Goal: Information Seeking & Learning: Get advice/opinions

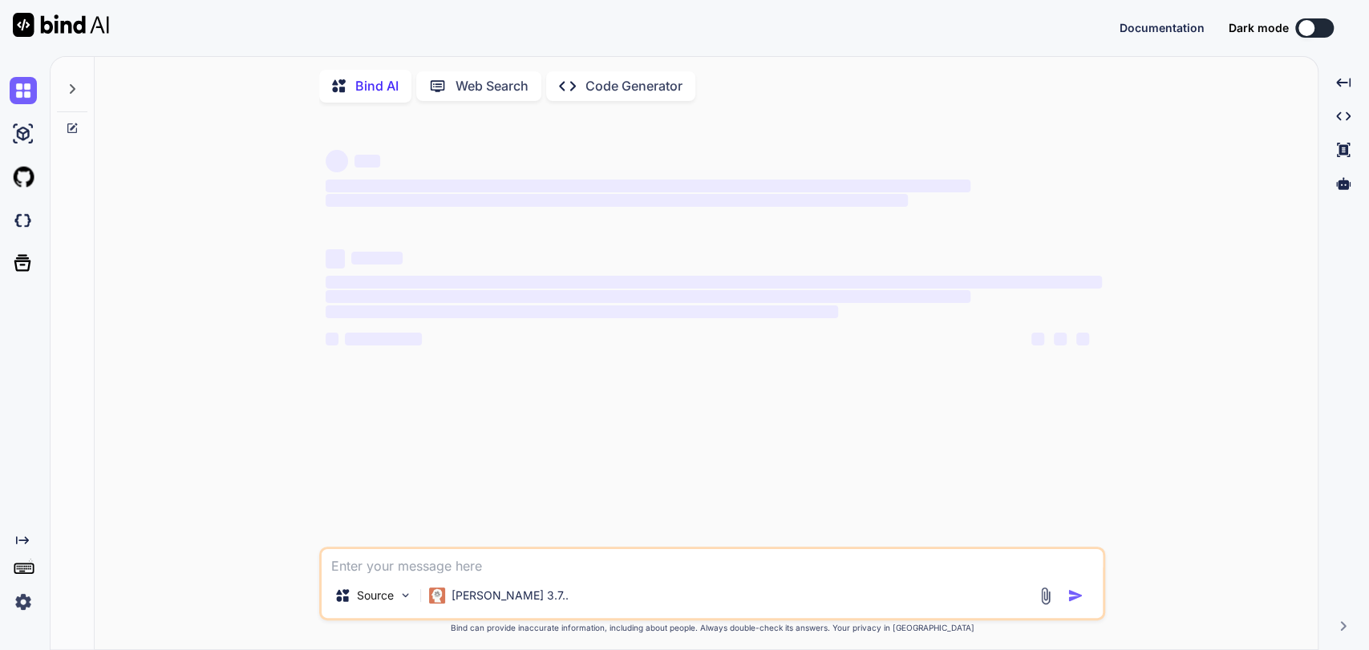
click at [468, 557] on textarea at bounding box center [712, 561] width 781 height 24
click at [468, 558] on textarea at bounding box center [712, 561] width 781 height 24
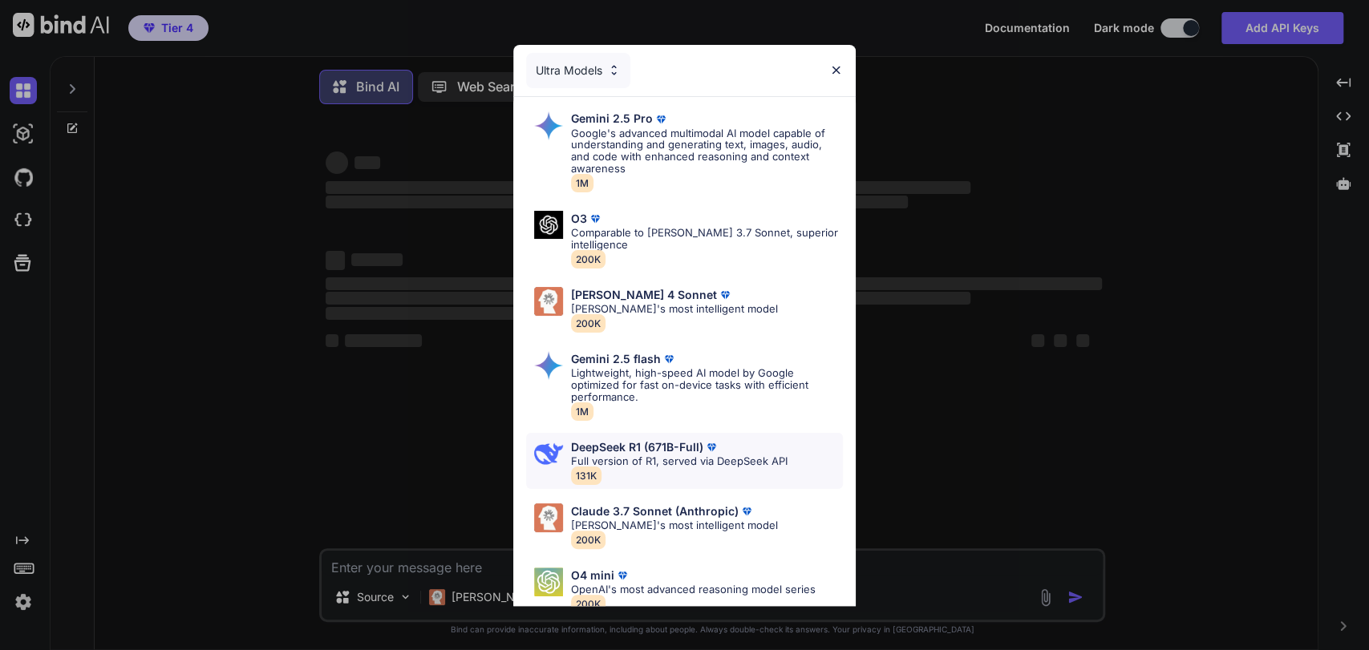
scroll to position [51, 0]
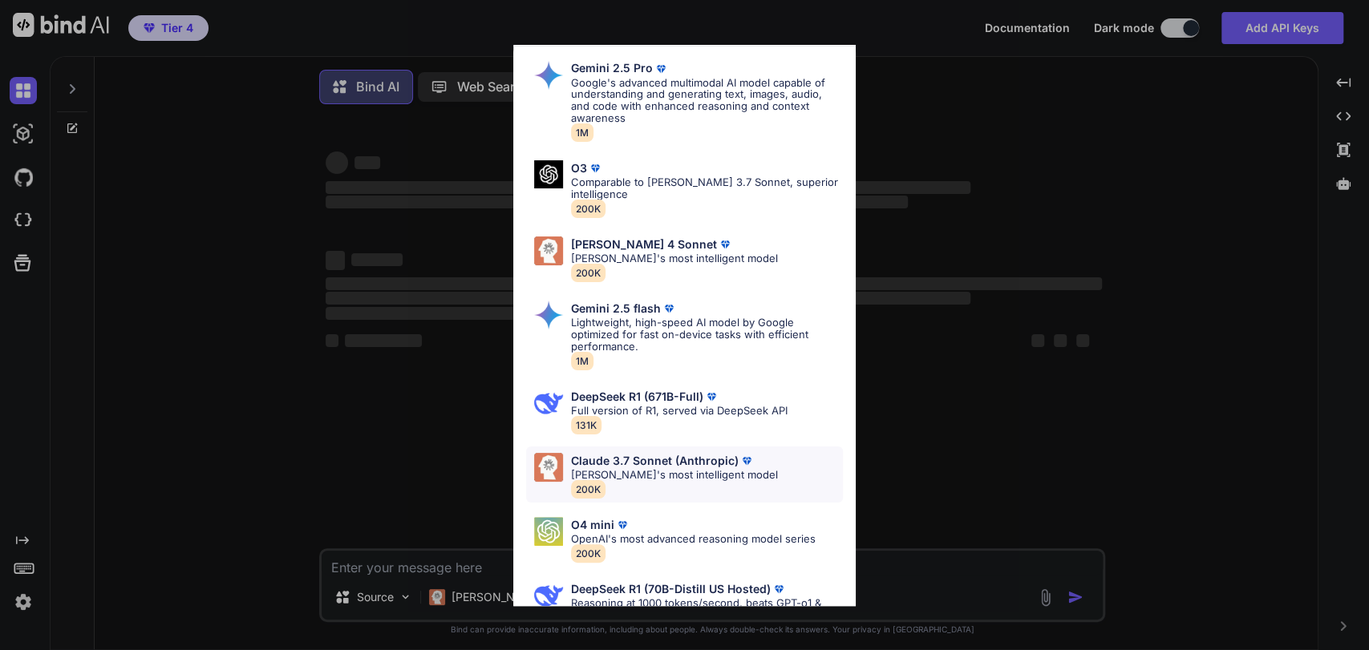
click at [659, 469] on p "[PERSON_NAME]'s most intelligent model" at bounding box center [674, 475] width 207 height 12
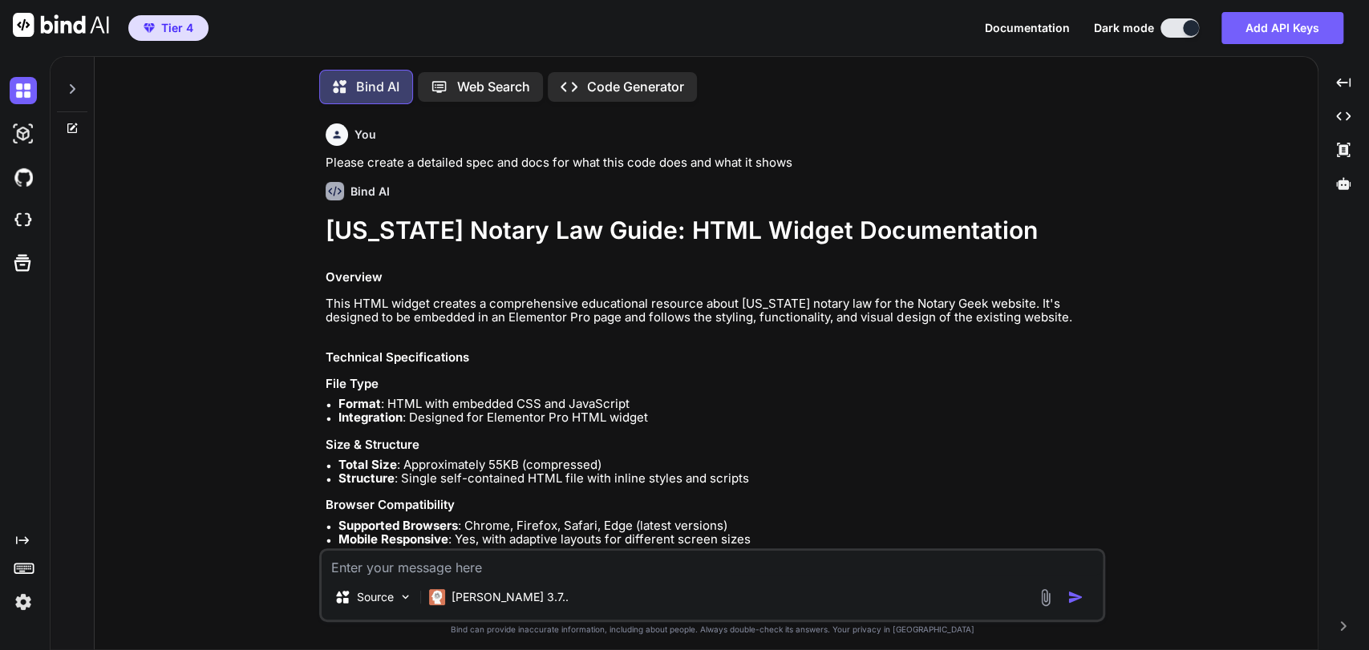
type textarea "x"
click at [518, 568] on textarea at bounding box center [712, 563] width 781 height 24
type textarea "Pl"
type textarea "x"
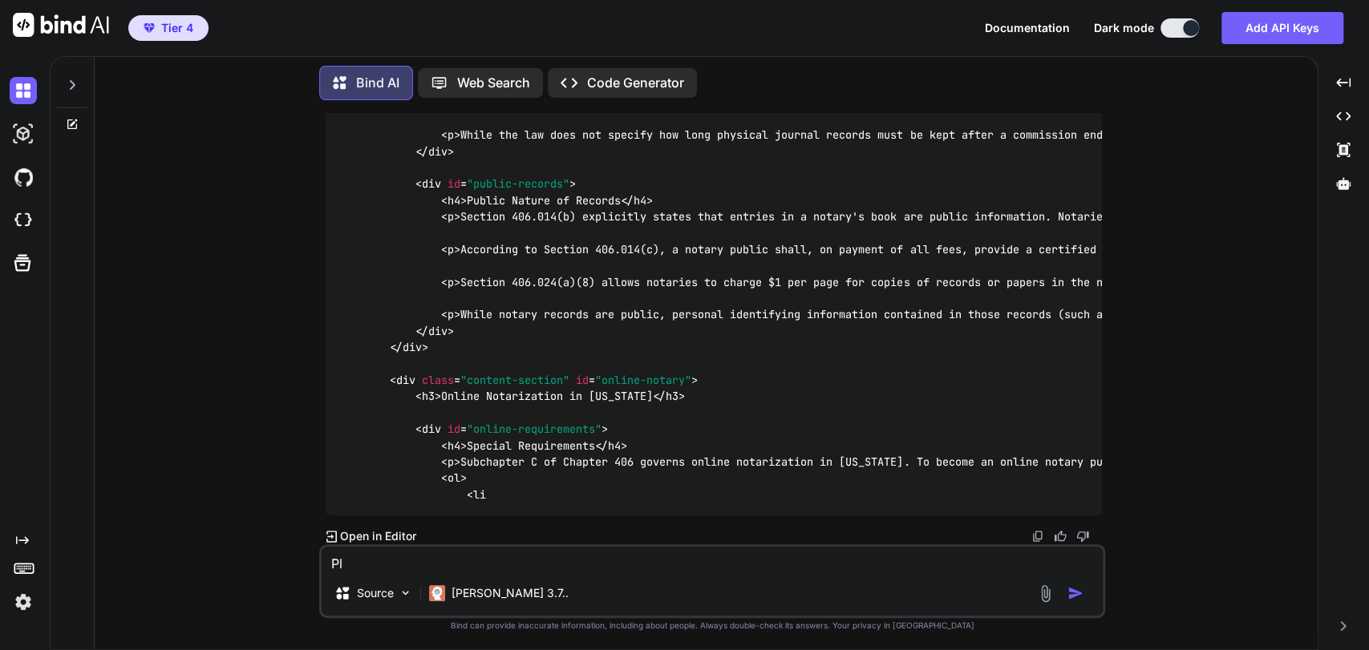
scroll to position [35321, 0]
type textarea "Ple"
type textarea "x"
type textarea "Plea"
type textarea "x"
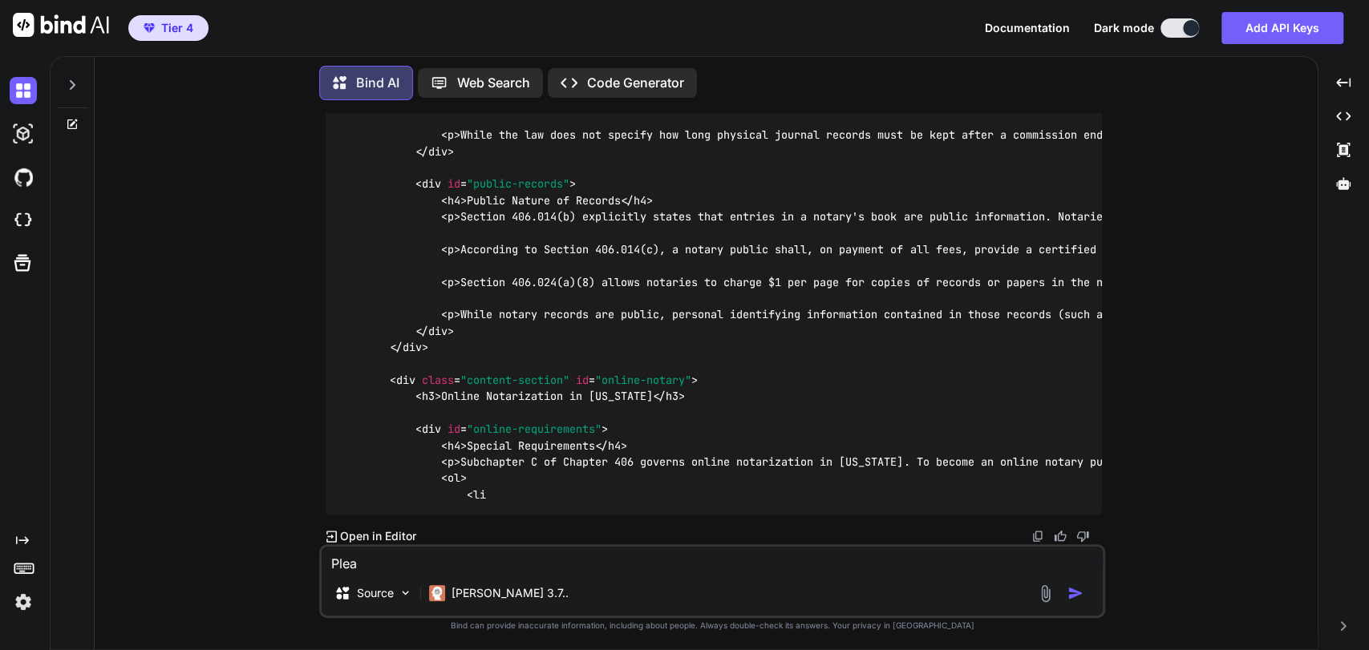
type textarea "Pleas"
type textarea "x"
type textarea "Please"
type textarea "x"
type textarea "Please"
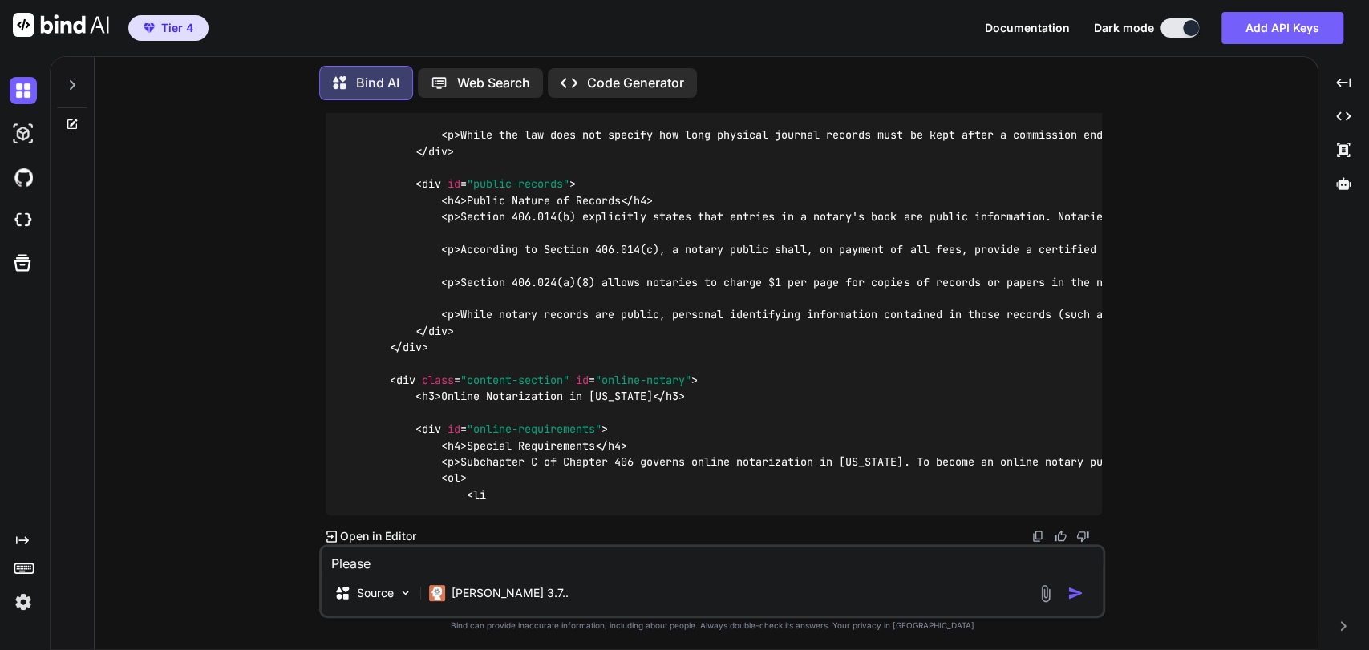
type textarea "x"
type textarea "Please c"
type textarea "x"
type textarea "Please co"
type textarea "x"
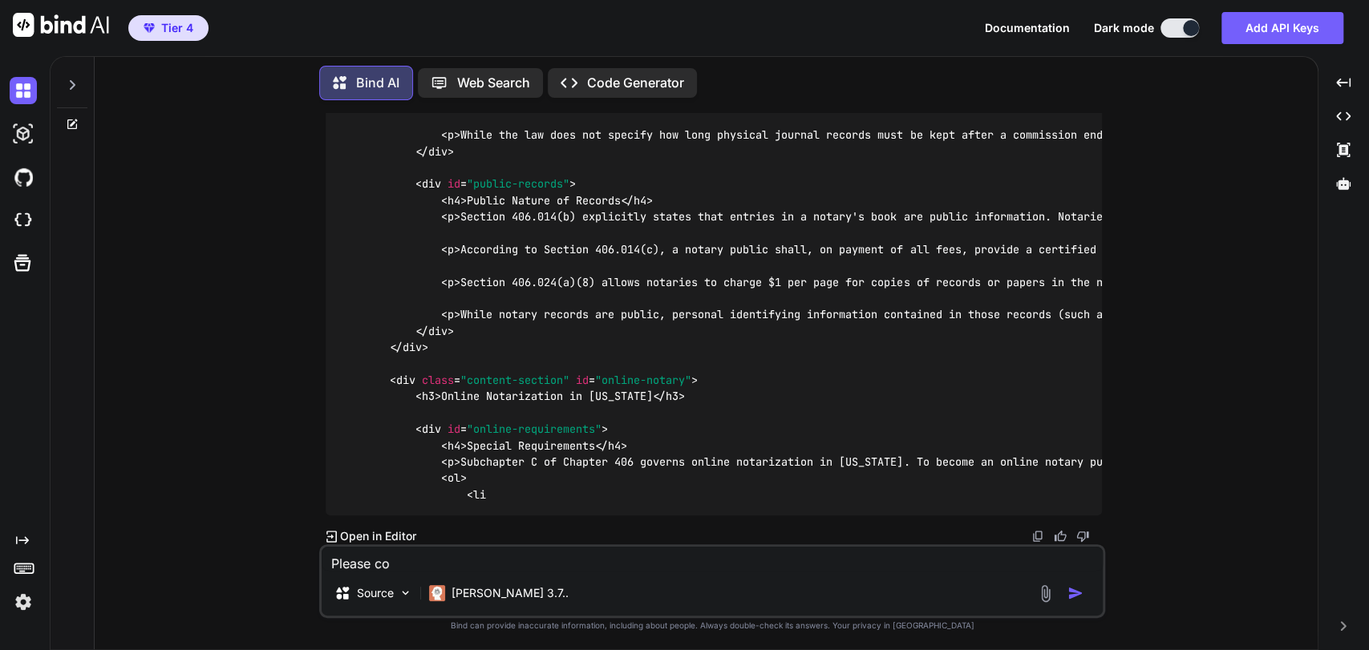
type textarea "Please con"
type textarea "x"
type textarea "Please con"
click at [80, 84] on div at bounding box center [72, 80] width 30 height 55
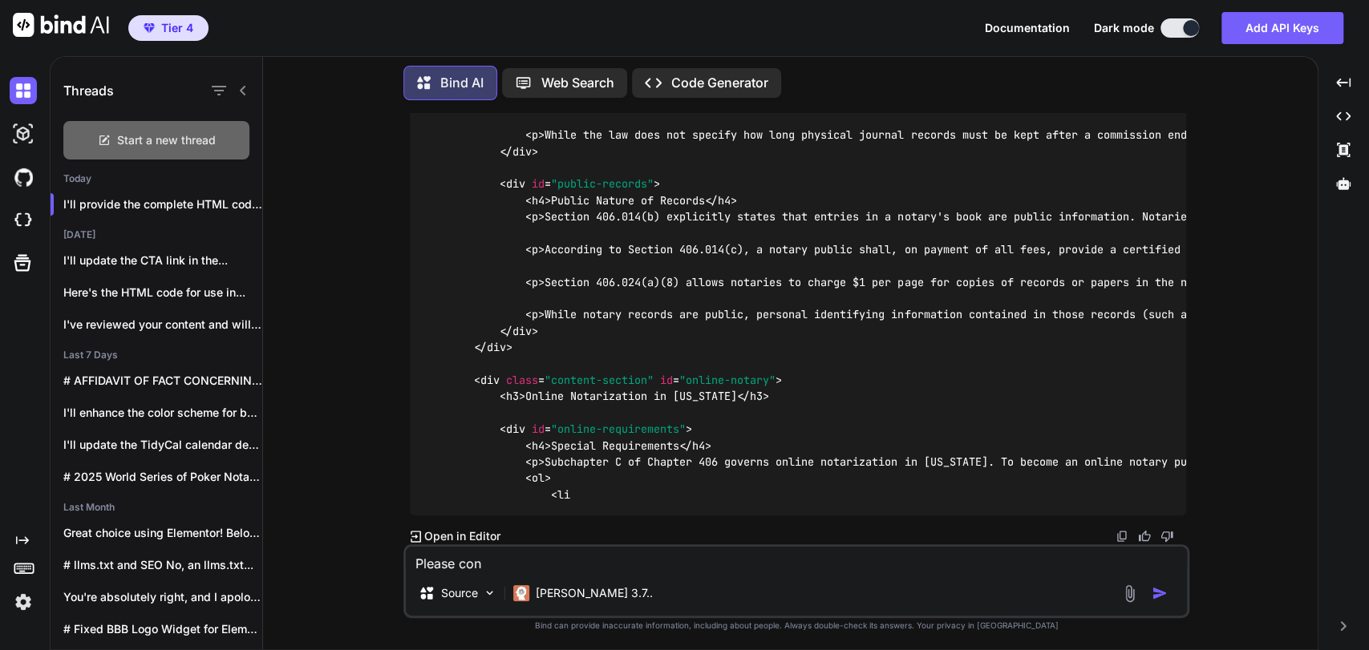
click at [154, 148] on div "Start a new thread" at bounding box center [156, 140] width 186 height 38
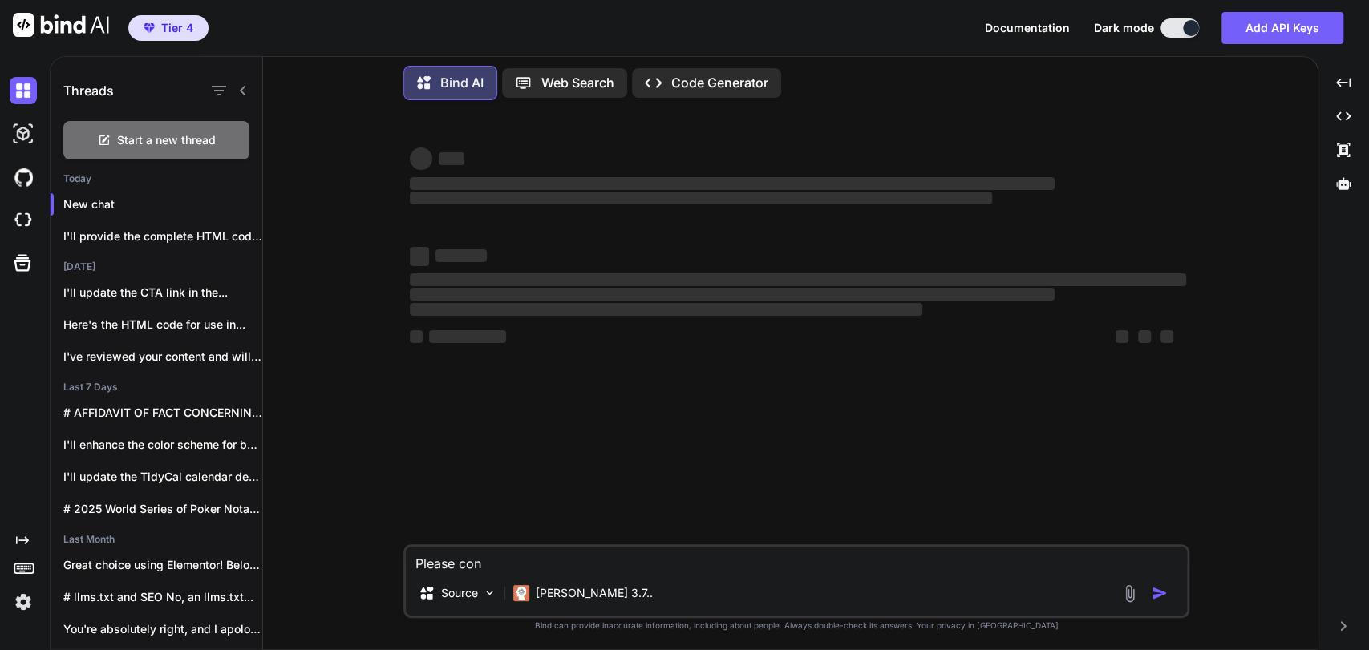
type textarea "x"
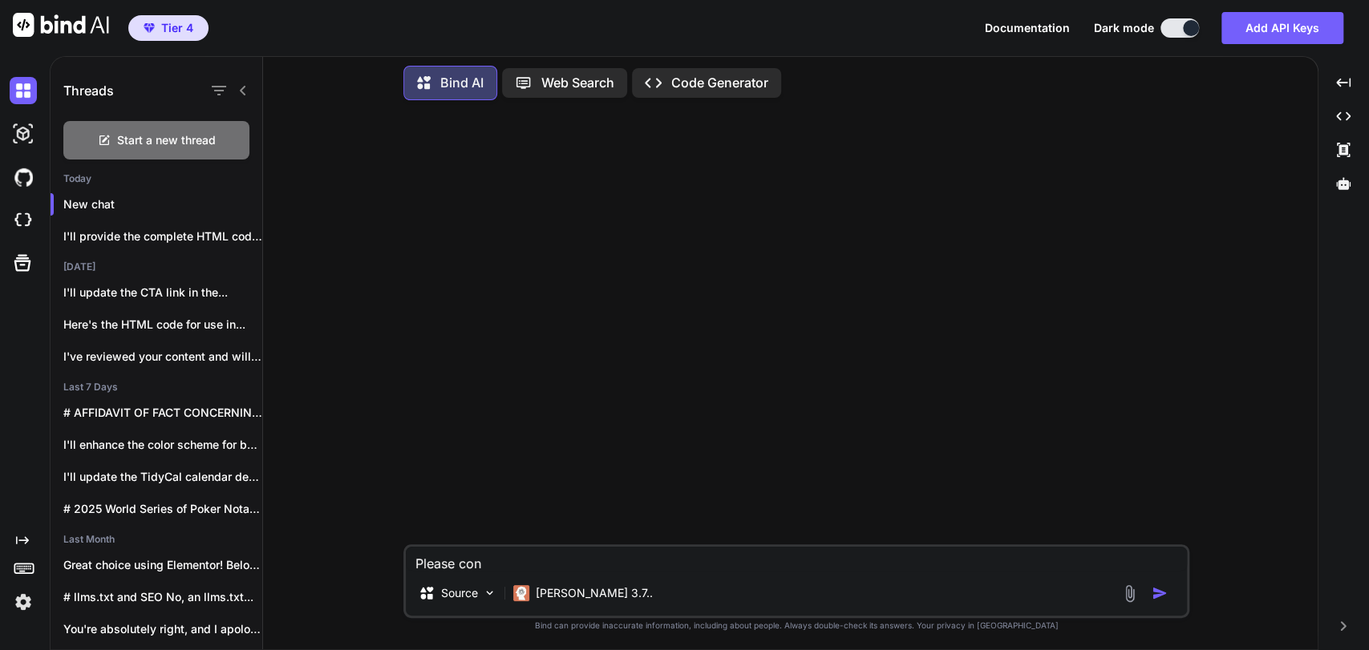
click at [550, 564] on textarea "Please con" at bounding box center [796, 559] width 781 height 24
drag, startPoint x: 550, startPoint y: 551, endPoint x: 300, endPoint y: 517, distance: 252.5
click at [305, 517] on div "Please con Source [PERSON_NAME] 3.7.. Created with Bind Always check its answer…" at bounding box center [797, 381] width 1042 height 536
type textarea "P"
type textarea "x"
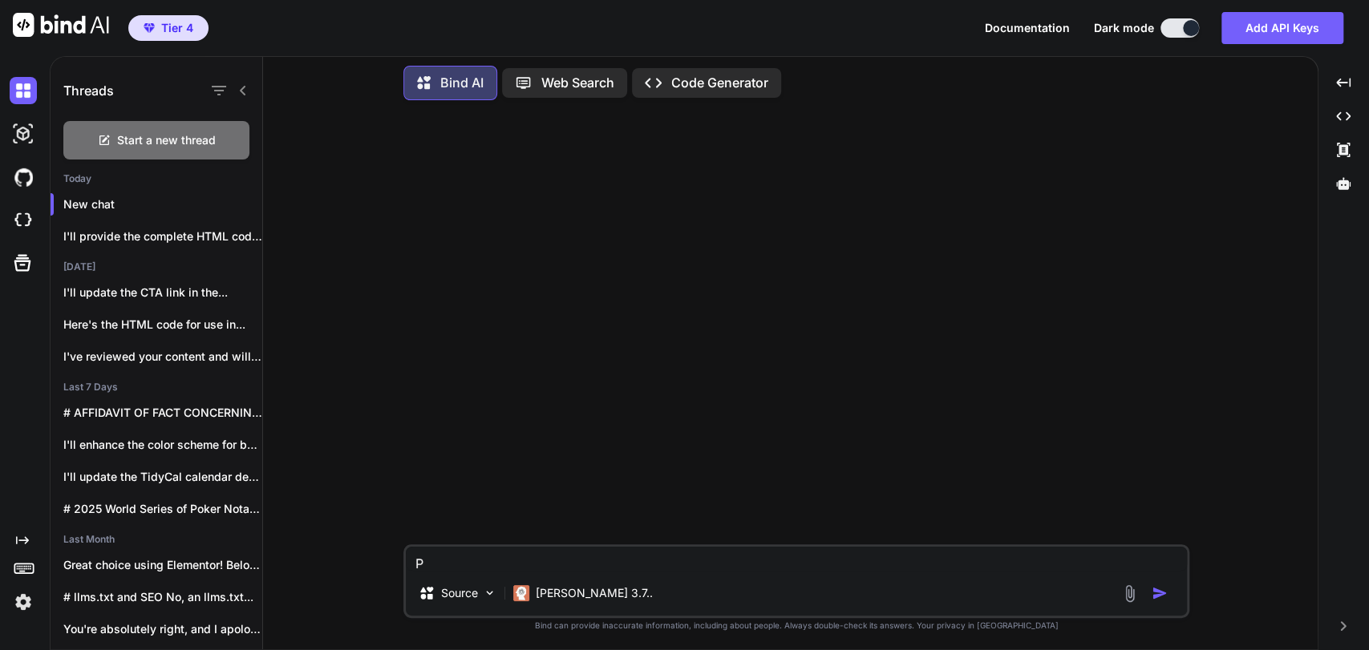
type textarea "Pl"
type textarea "x"
type textarea "Ple"
type textarea "x"
type textarea "Plea"
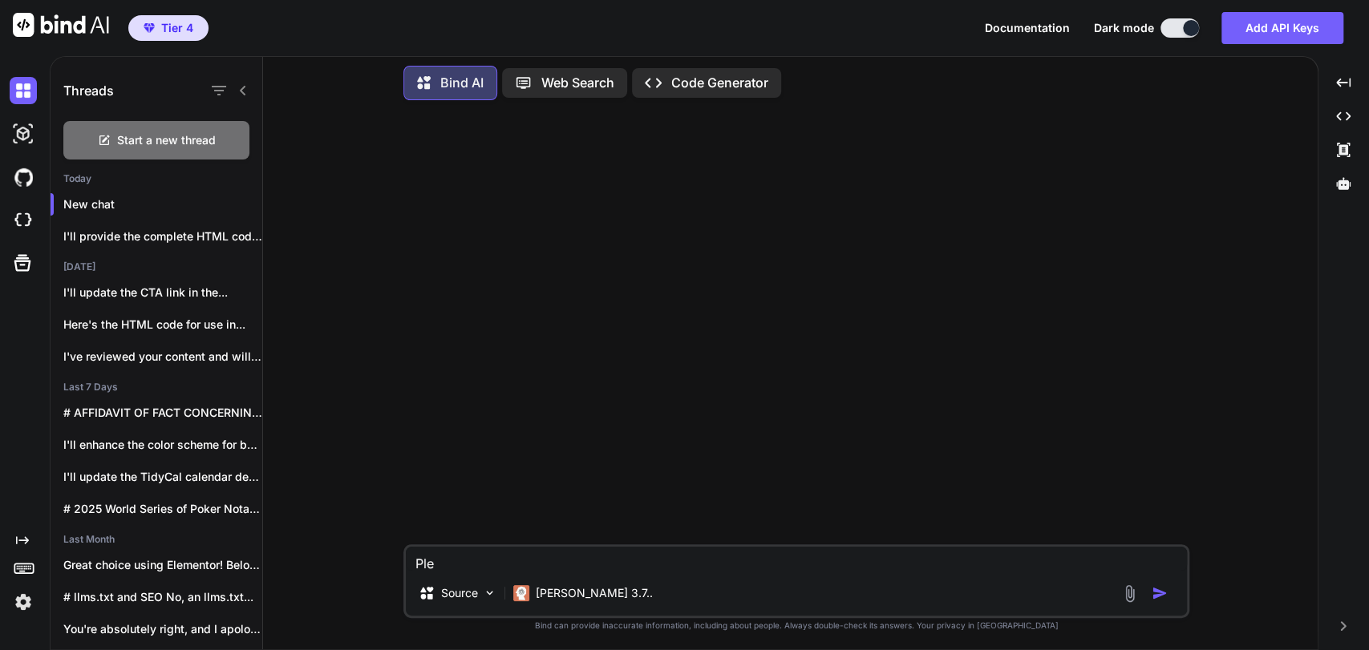
type textarea "x"
type textarea "Pleas"
type textarea "x"
type textarea "Please"
type textarea "x"
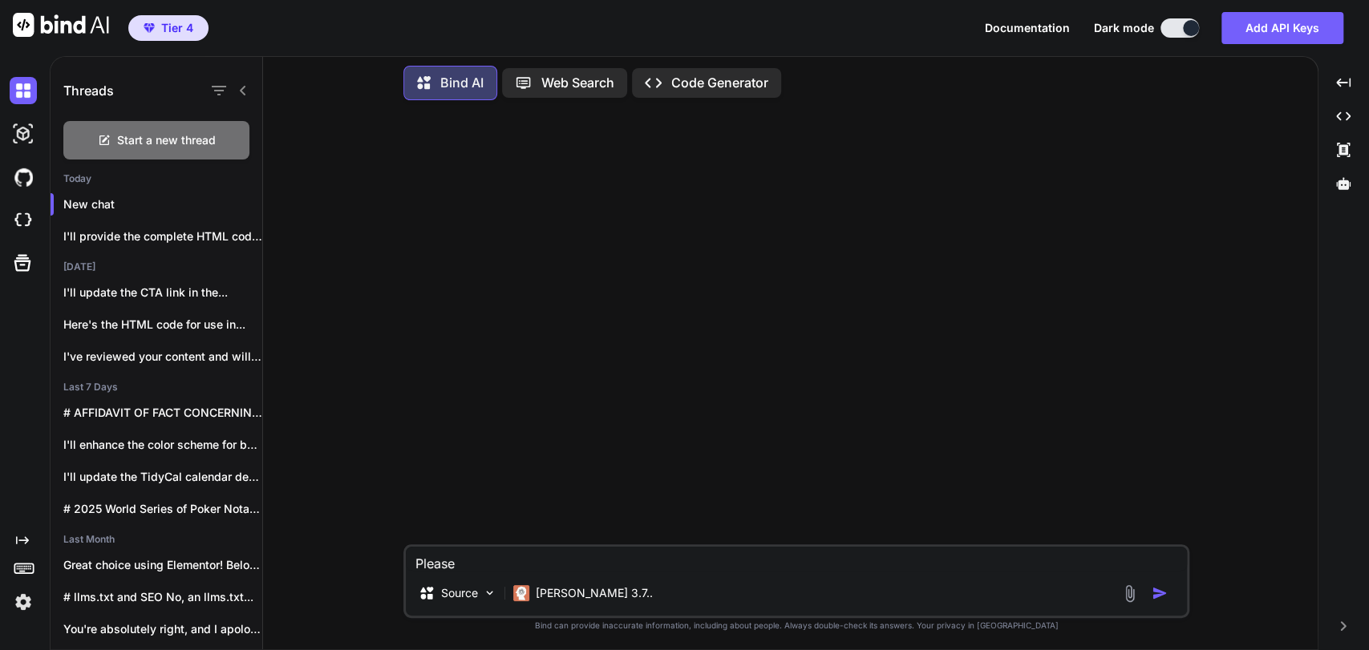
type textarea "Please"
type textarea "x"
type textarea "Please c"
type textarea "x"
type textarea "Please co"
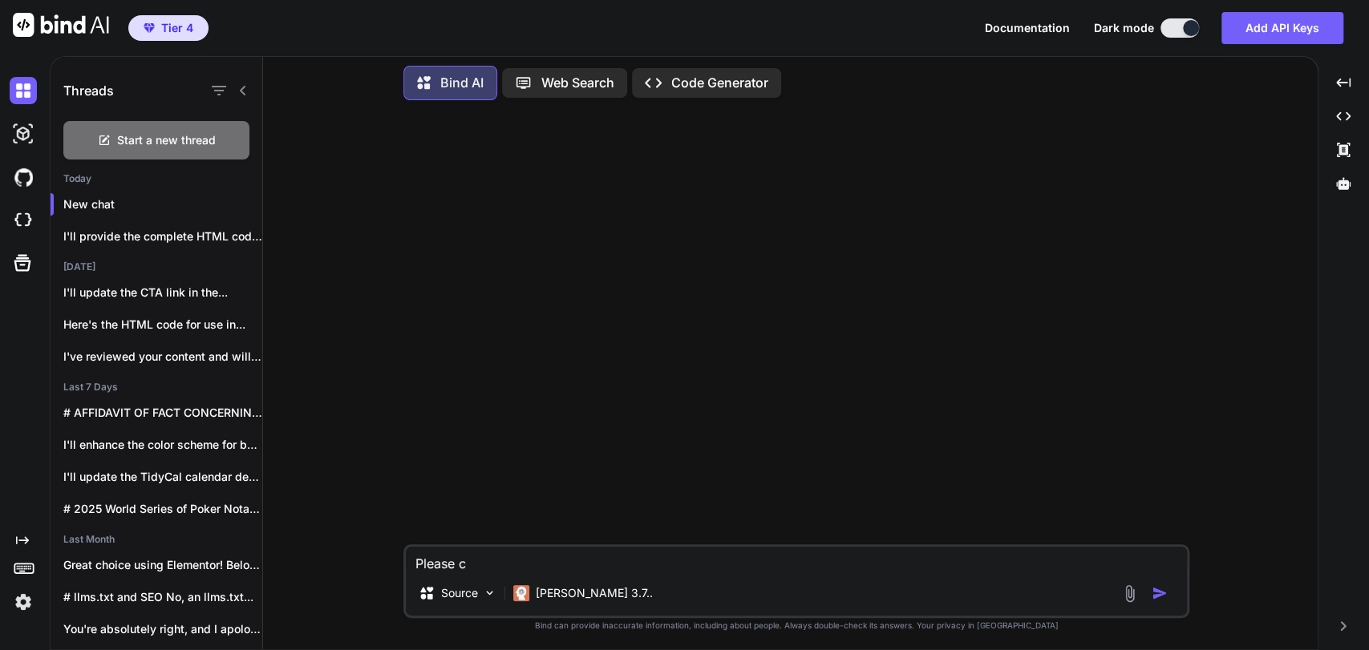
type textarea "x"
type textarea "Please com"
type textarea "x"
type textarea "Please comp"
type textarea "x"
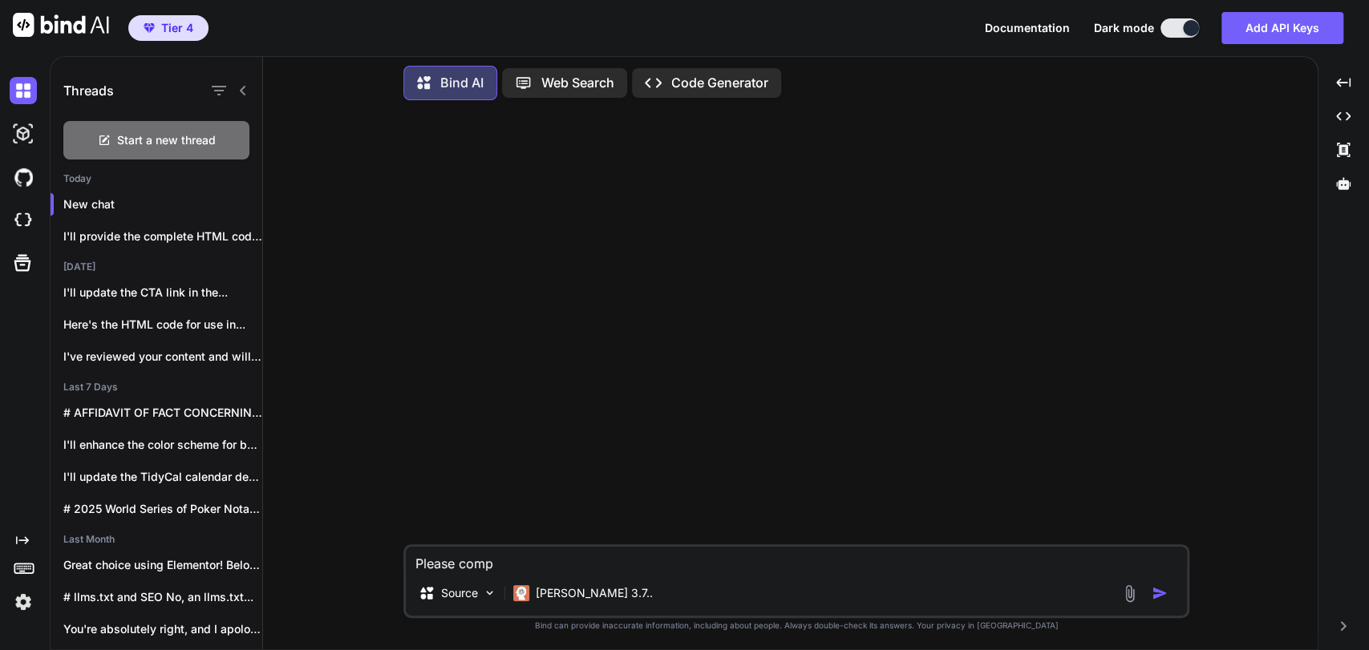
type textarea "Please compa"
type textarea "x"
type textarea "Please compar"
type textarea "x"
type textarea "Please compare"
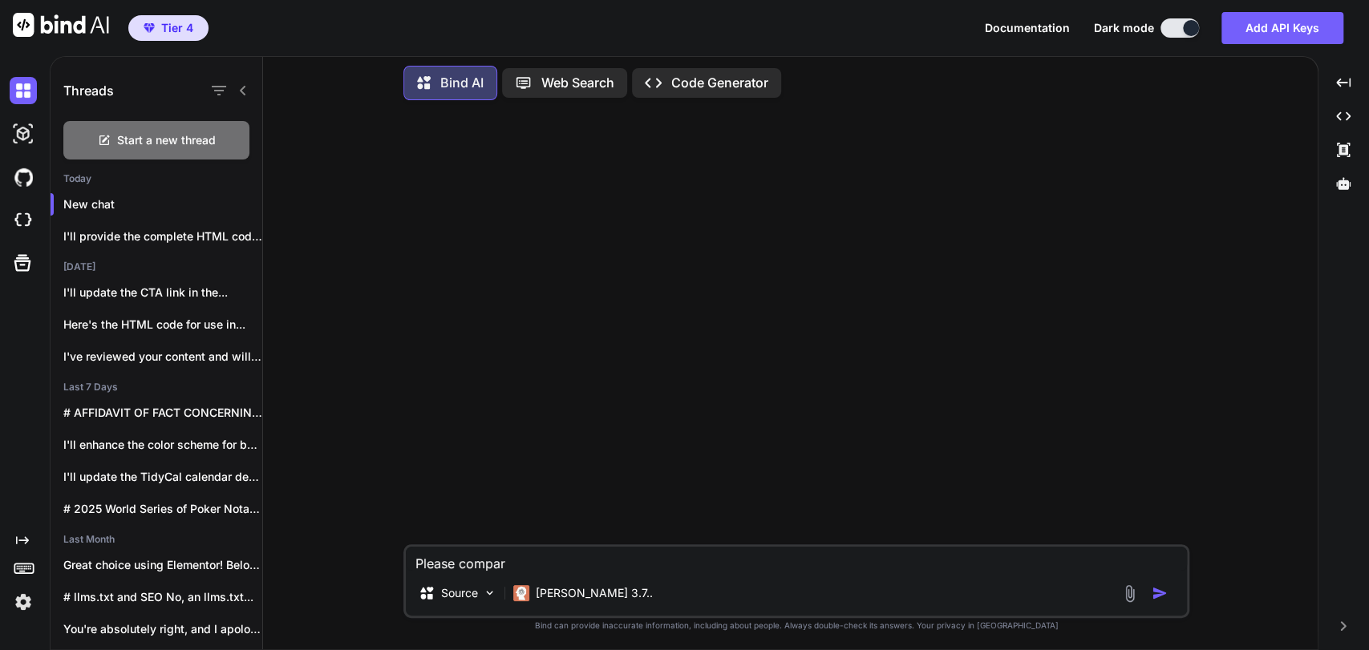
type textarea "x"
type textarea "Please compare"
type textarea "x"
type textarea "Please compare t"
type textarea "x"
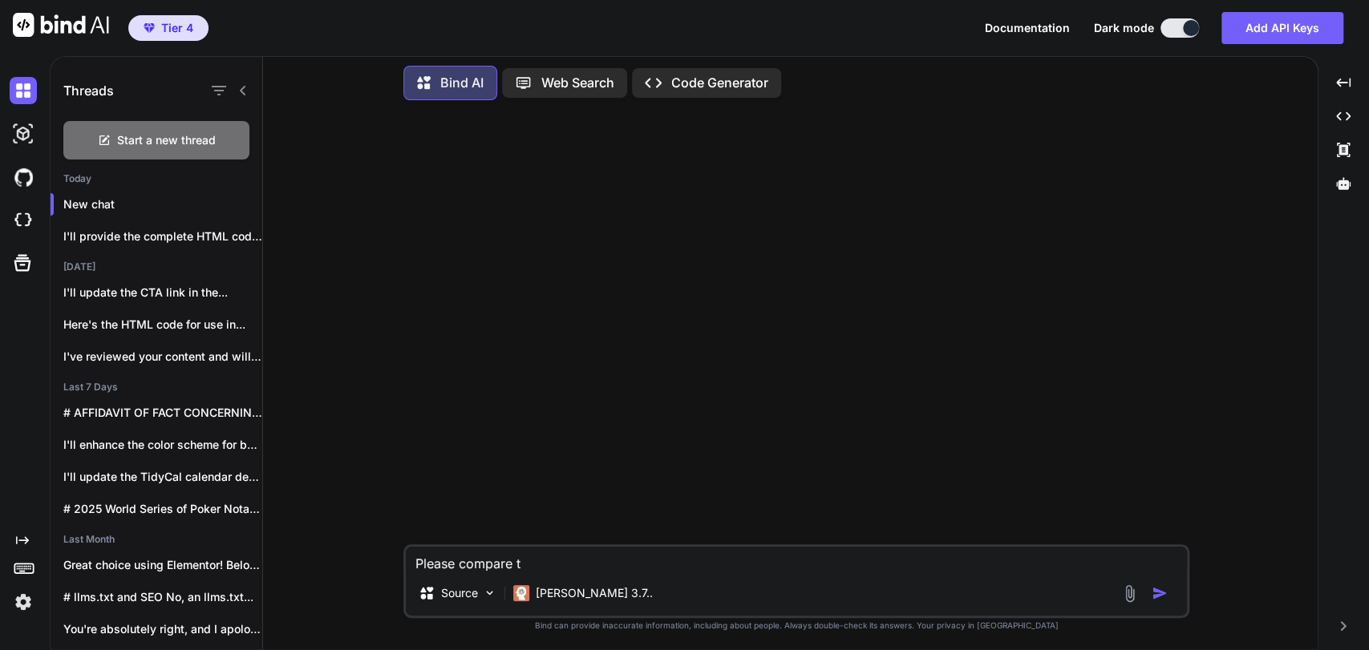
type textarea "Please compare th"
type textarea "x"
type textarea "Please compare the"
type textarea "x"
type textarea "Please compare thes"
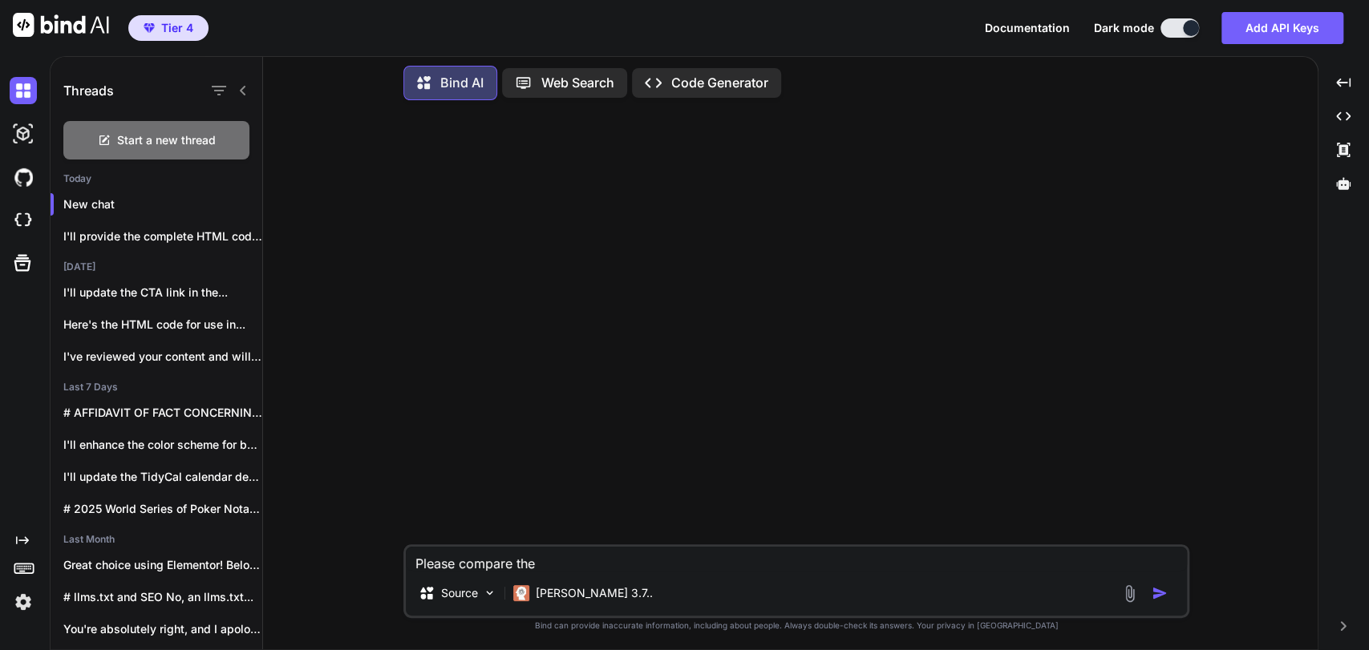
type textarea "x"
type textarea "Please compare these"
type textarea "x"
type textarea "Please compare these"
type textarea "x"
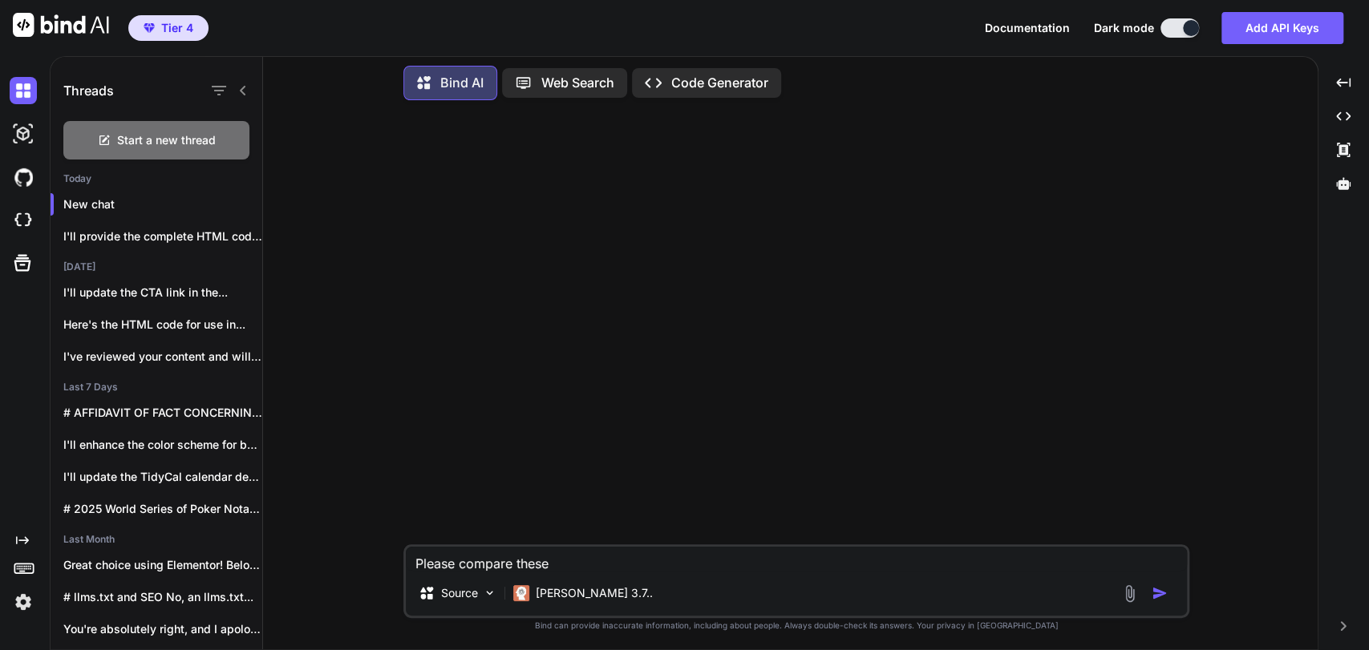
type textarea "Please compare these t"
type textarea "x"
type textarea "Please compare these tw"
type textarea "x"
type textarea "Please compare these two"
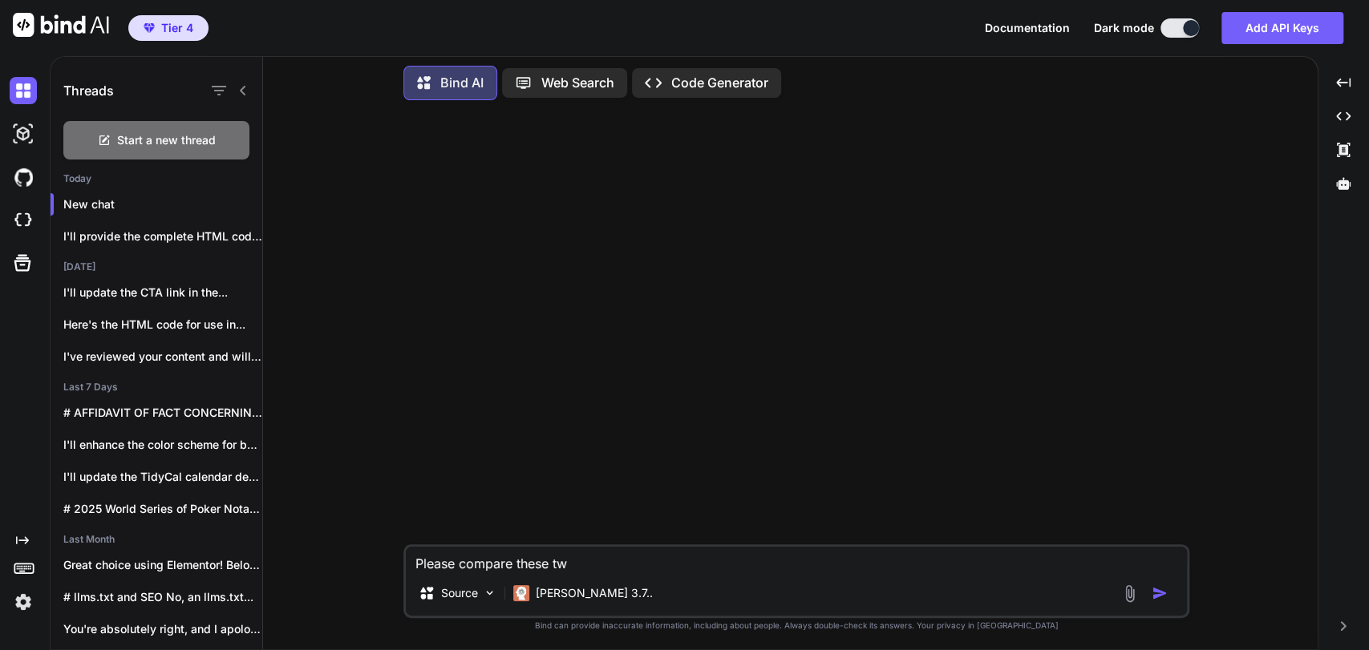
type textarea "x"
type textarea "Please compare these two"
type textarea "x"
type textarea "Please compare these two a"
type textarea "x"
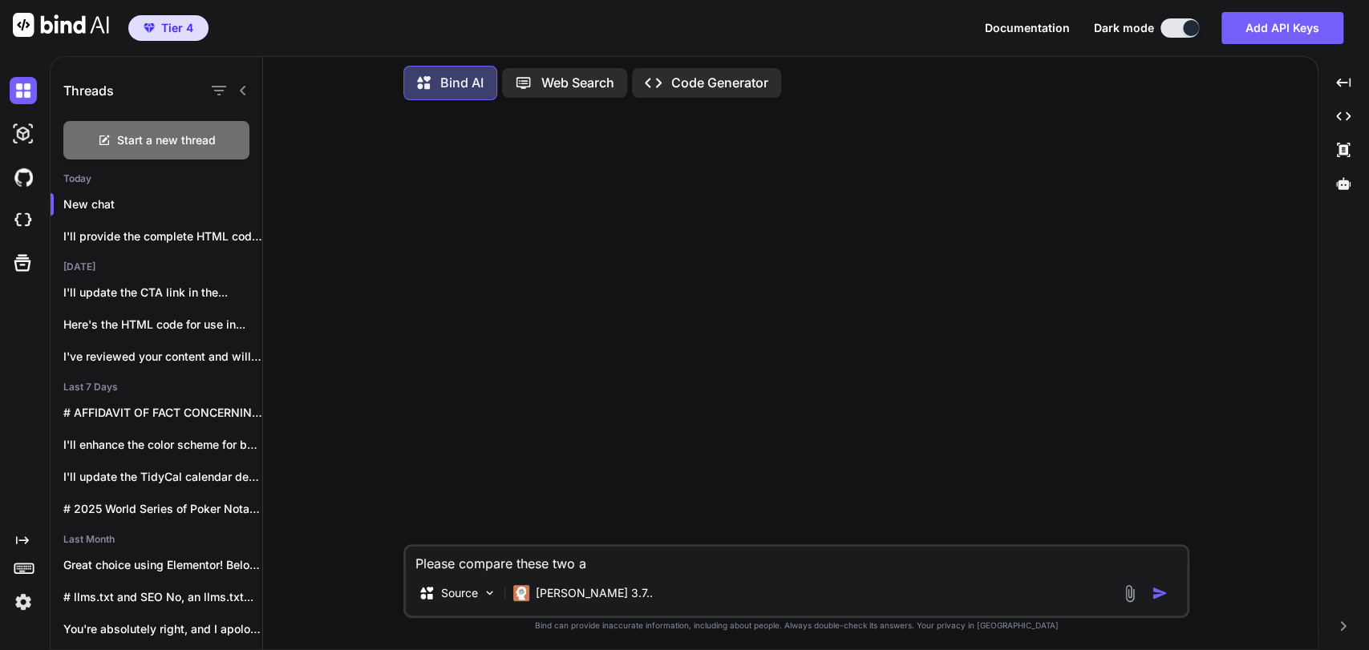
type textarea "Please compare these two ad"
type textarea "x"
type textarea "Please compare these two add"
type textarea "x"
type textarea "Please compare these two addr"
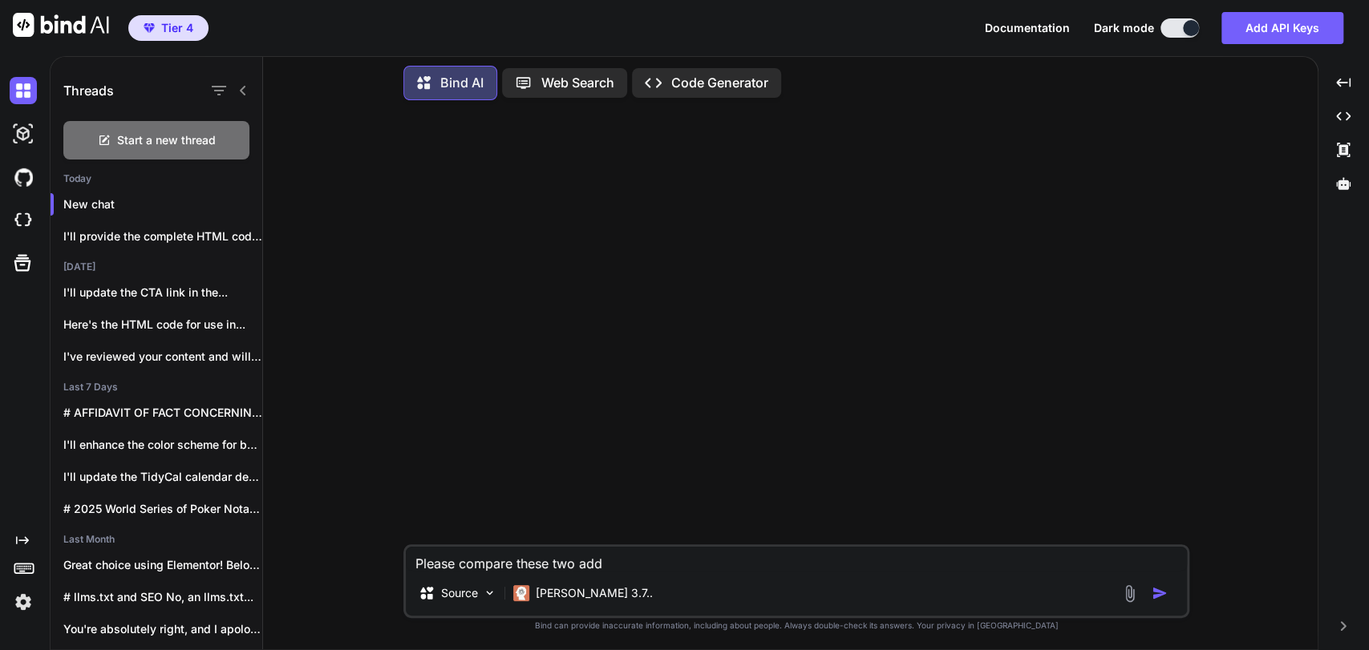
type textarea "x"
type textarea "Please compare these two addre"
type textarea "x"
type textarea "Please compare these two addres"
type textarea "x"
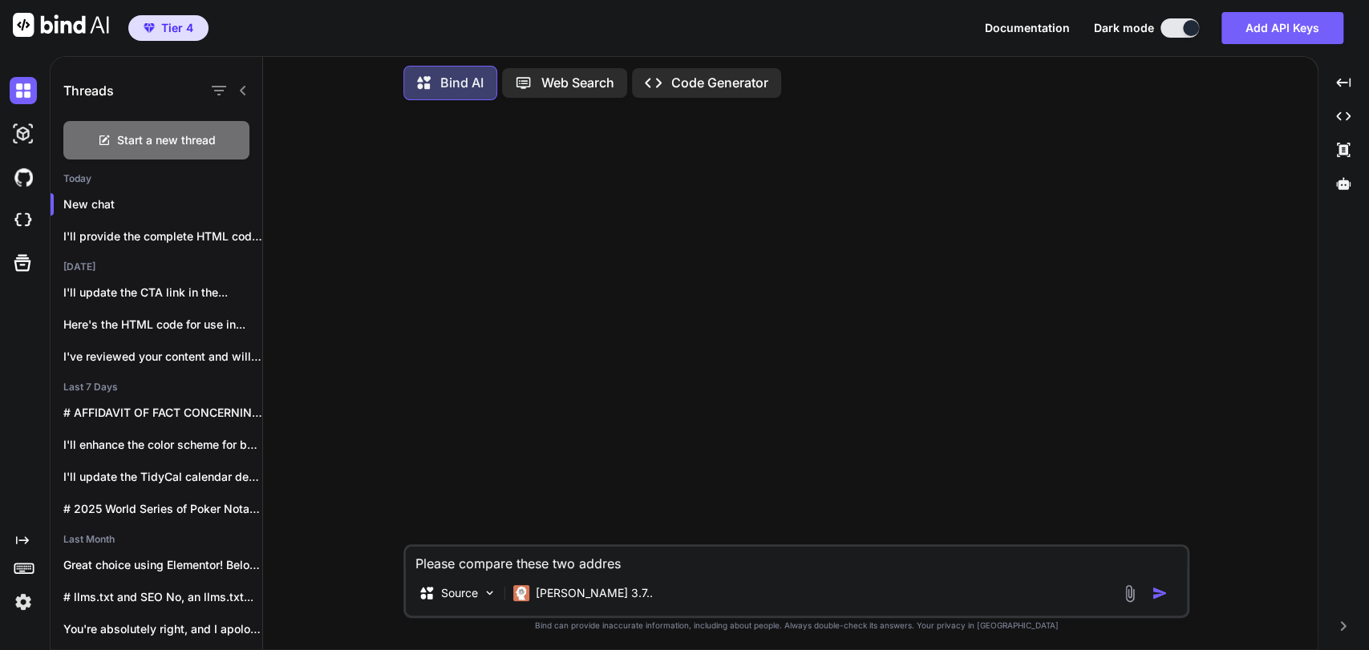
type textarea "Please compare these two address"
type textarea "x"
type textarea "Please compare these two addresse"
type textarea "x"
type textarea "Please compare these two addresses"
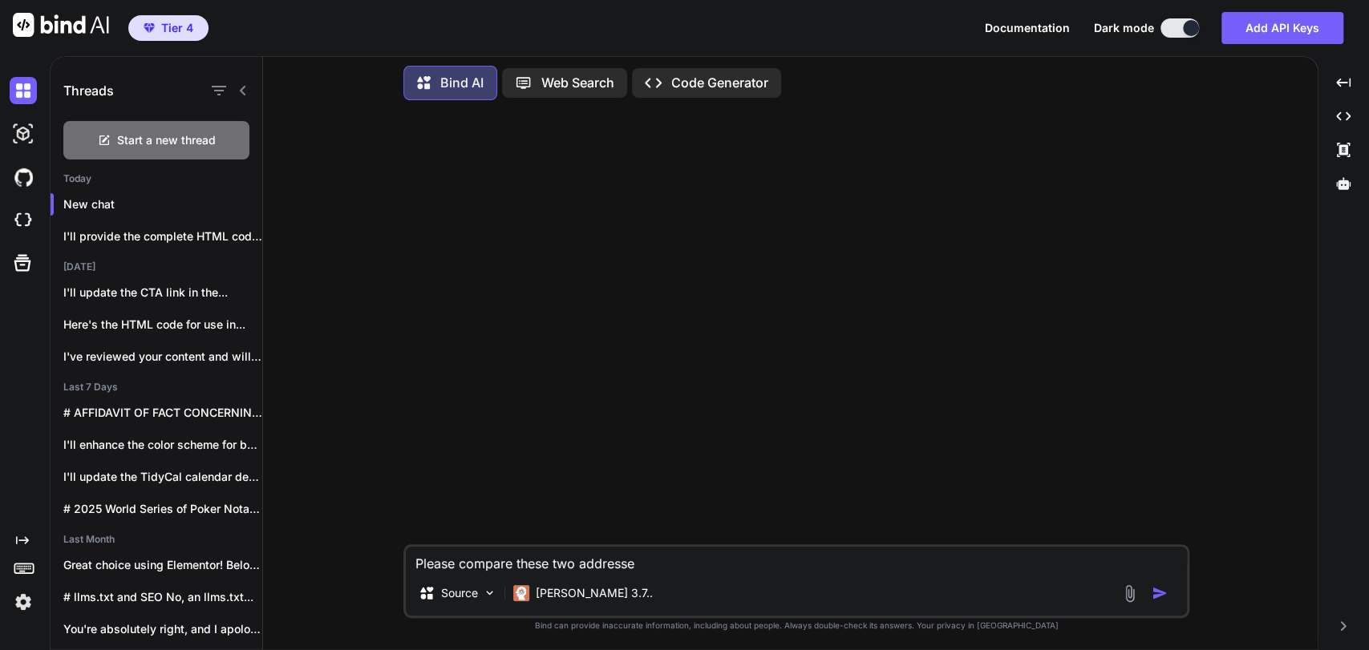
type textarea "x"
type textarea "Please compare these two addresses"
type textarea "x"
paste textarea "Title Solutions Plaza Progreso [STREET_ADDRESS][PERSON_NAME]"
type textarea "Please compare these two addresses Title Solutions [GEOGRAPHIC_DATA] Carretera …"
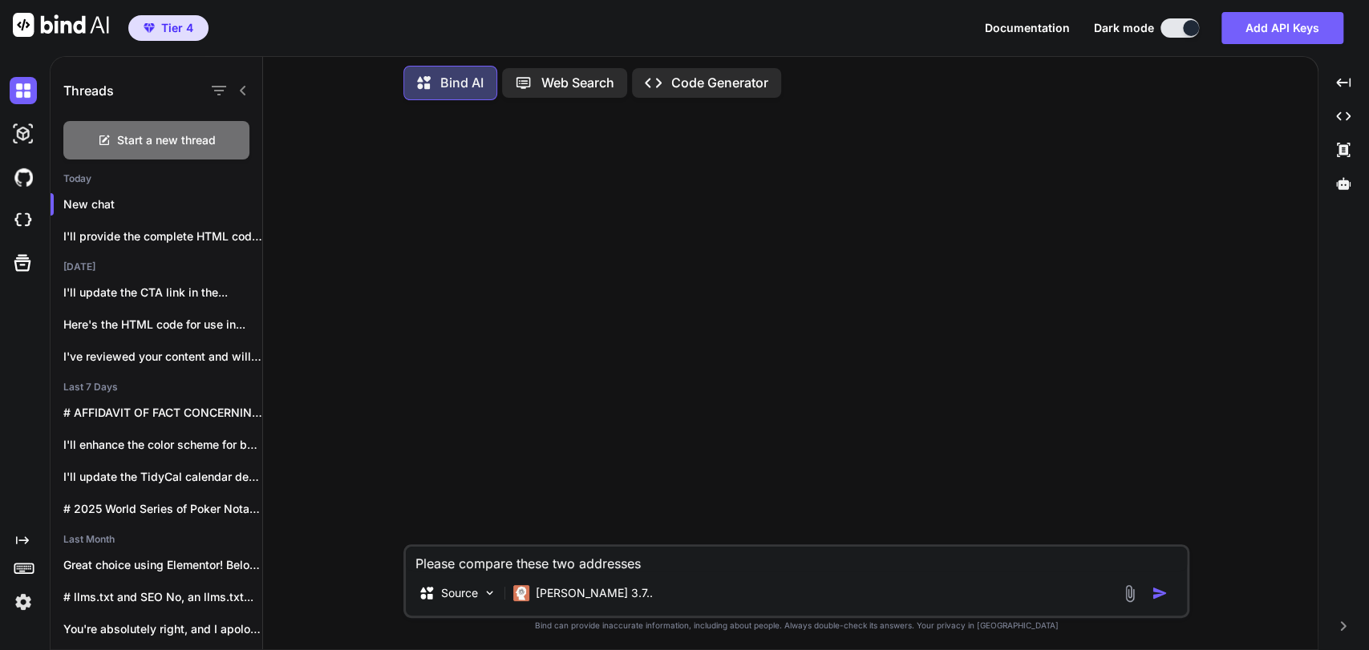
type textarea "x"
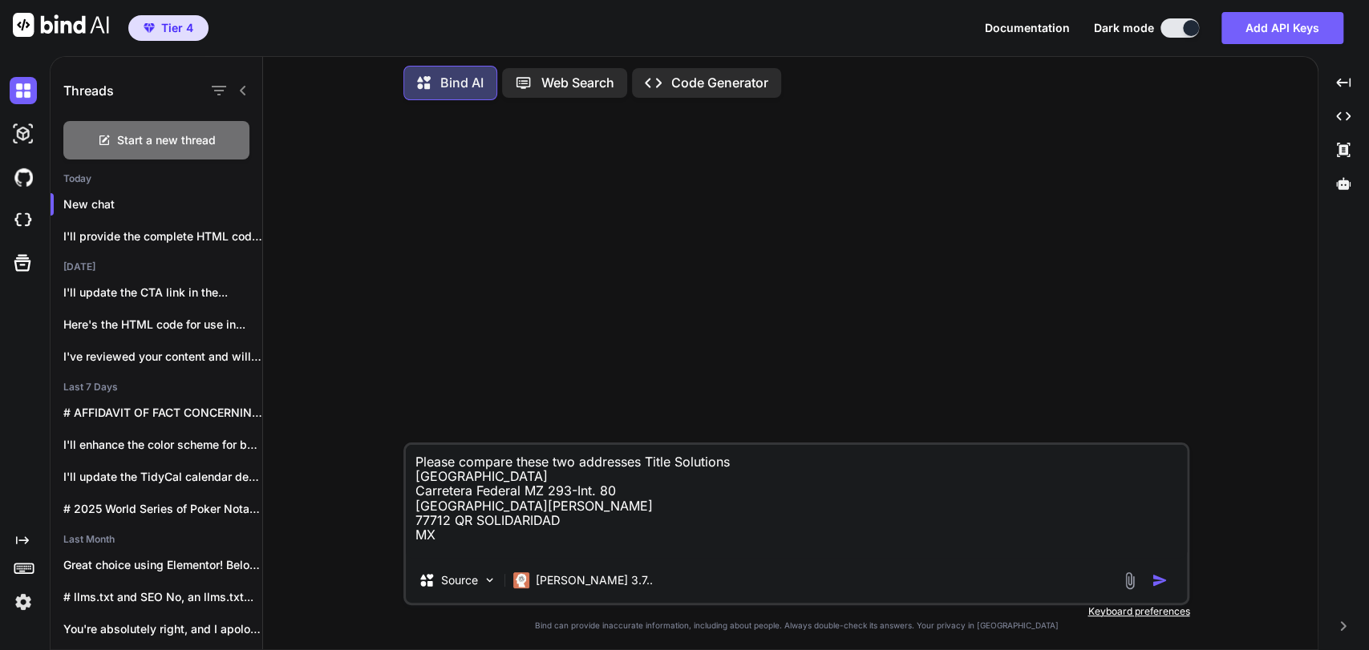
type textarea "Please compare these two addresses Title Solutions [GEOGRAPHIC_DATA] Carretera …"
type textarea "x"
type textarea "Please compare these two addresses Title Solutions [GEOGRAPHIC_DATA] Carretera …"
type textarea "x"
click at [526, 492] on textarea "Please compare these two addresses Title Solutions [GEOGRAPHIC_DATA] Carretera …" at bounding box center [796, 501] width 781 height 113
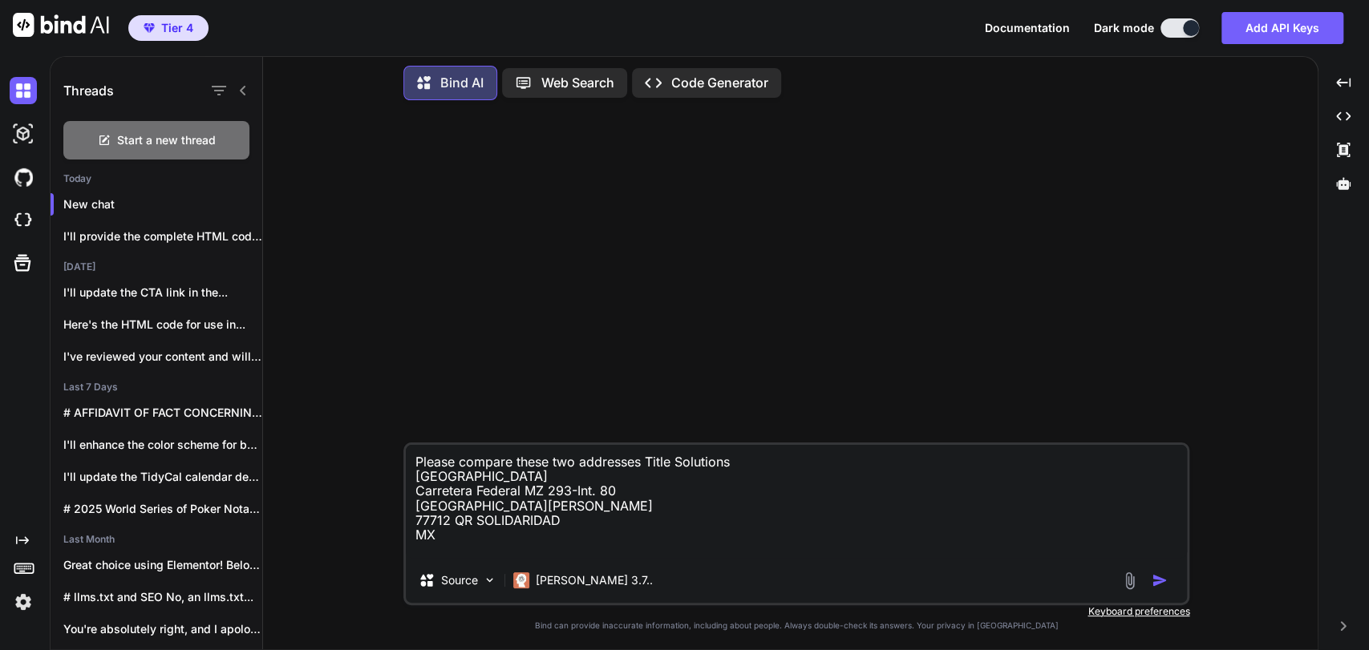
click at [545, 499] on textarea "Please compare these two addresses Title Solutions [GEOGRAPHIC_DATA] Carretera …" at bounding box center [796, 501] width 781 height 113
click at [584, 539] on textarea "Please compare these two addresses Title Solutions [GEOGRAPHIC_DATA] Carretera …" at bounding box center [796, 501] width 781 height 113
type textarea "Please compare these two addresses Title Solutions [GEOGRAPHIC_DATA] Carretera …"
type textarea "x"
type textarea "Please compare these two addresses Title Solutions [GEOGRAPHIC_DATA] Carretera …"
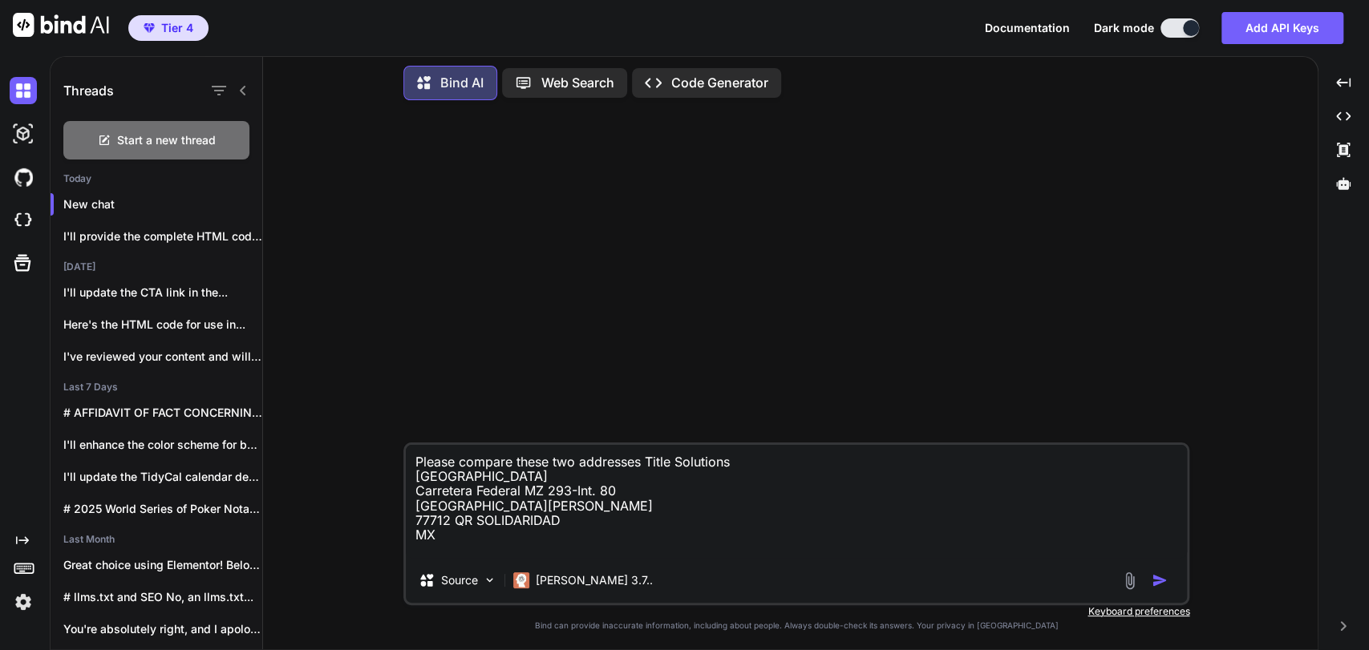
type textarea "x"
type textarea "Please compare these two addresses Title Solutions [GEOGRAPHIC_DATA] Carretera …"
type textarea "x"
paste textarea "Title Solutions Atn: [PERSON_NAME] [STREET_ADDRESS][PERSON_NAME][PERSON_NAME],"
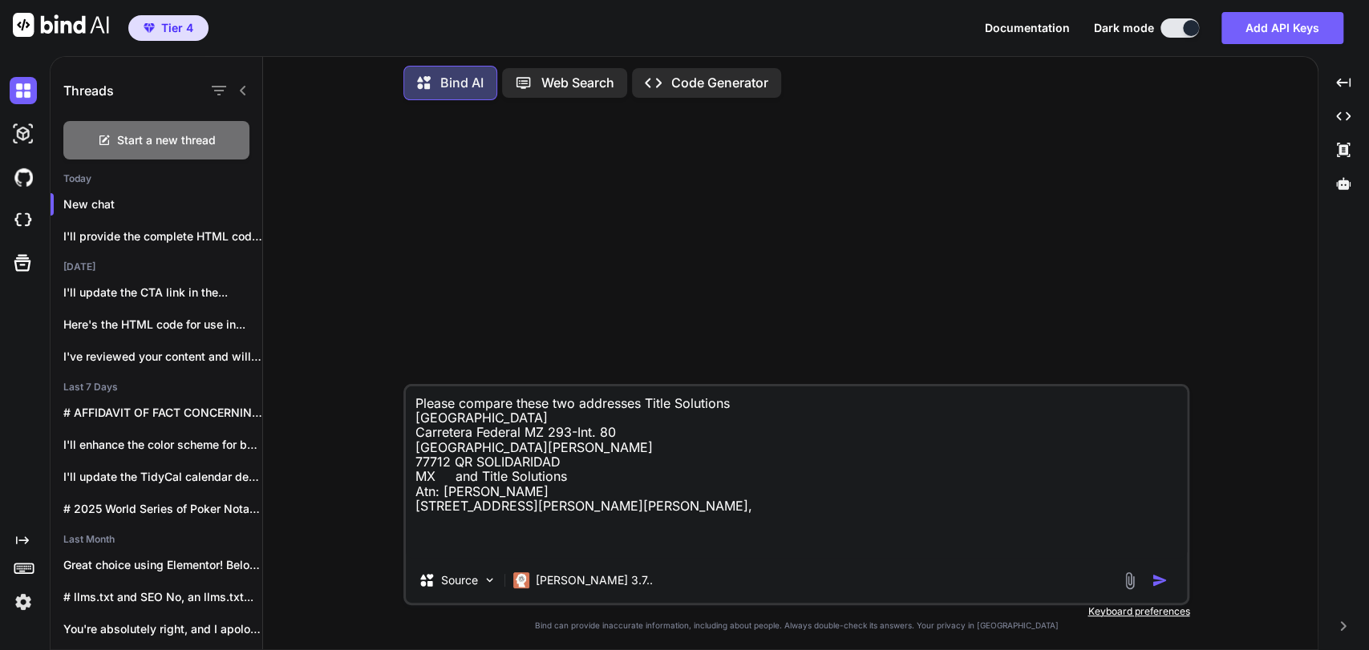
drag, startPoint x: 602, startPoint y: 494, endPoint x: 403, endPoint y: 494, distance: 199.7
click at [403, 492] on div "Please compare these two addresses Title Solutions [GEOGRAPHIC_DATA] Carretera …" at bounding box center [796, 494] width 786 height 221
type textarea "Please compare these two addresses Title Solutions [GEOGRAPHIC_DATA] Carretera …"
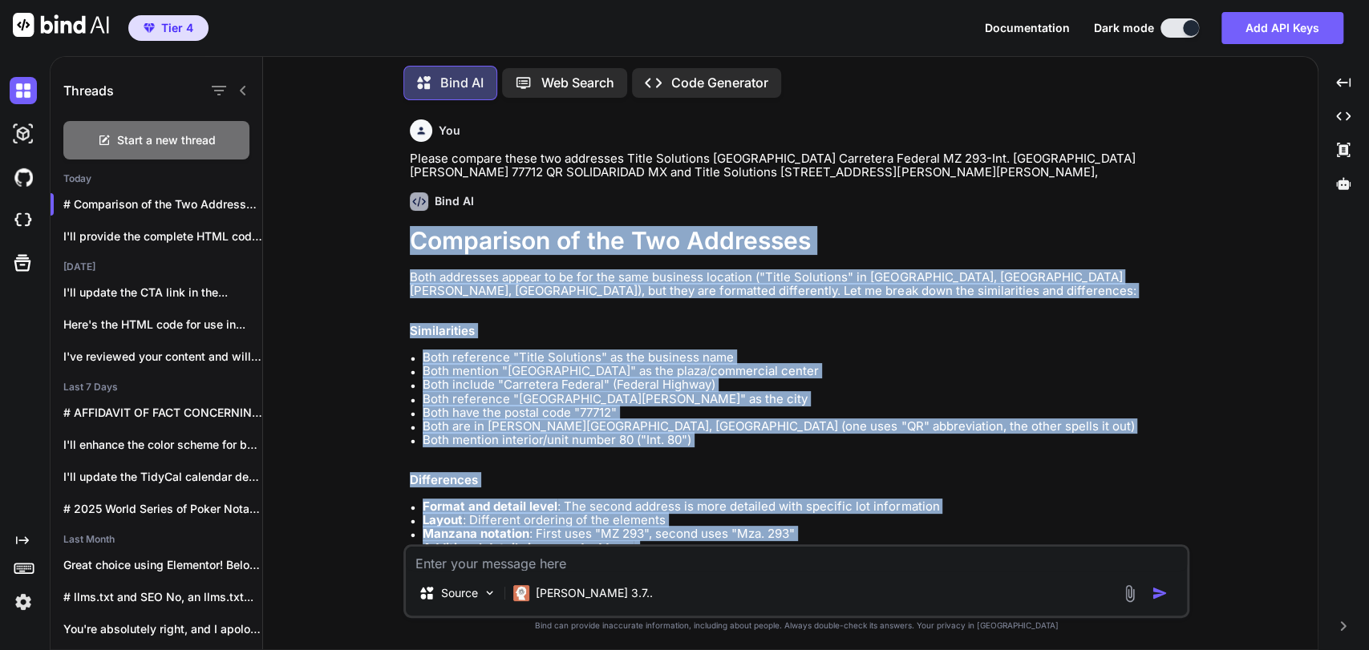
drag, startPoint x: 657, startPoint y: 508, endPoint x: 399, endPoint y: 236, distance: 374.4
click at [399, 236] on div "You Please compare these two addresses Title Solutions Plaza Progreso Carretera…" at bounding box center [797, 381] width 1042 height 536
copy div "Comparison of the Two Addresses Both addresses appear to be for the same busine…"
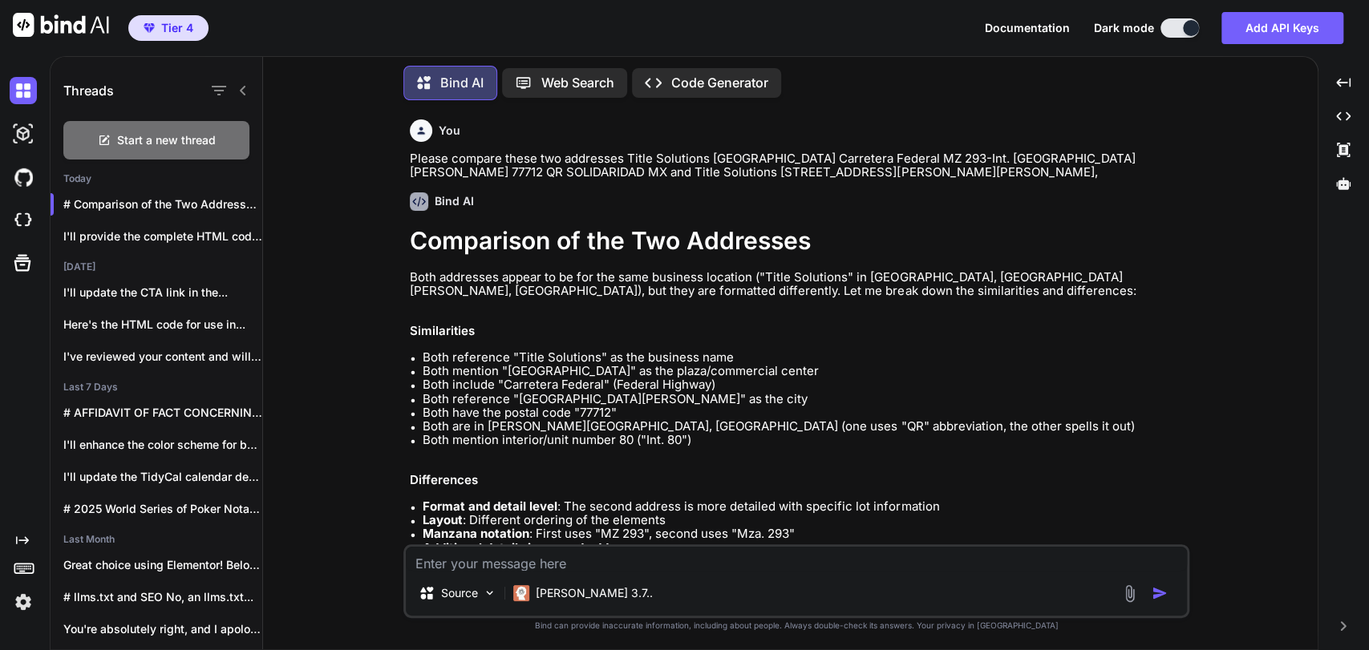
click at [580, 561] on textarea at bounding box center [796, 559] width 781 height 24
paste textarea "[PERSON_NAME] Title Solutions CARRETERA FEDERAL MZ 293-INT. 80 SOLIDARIDAD [GEO…"
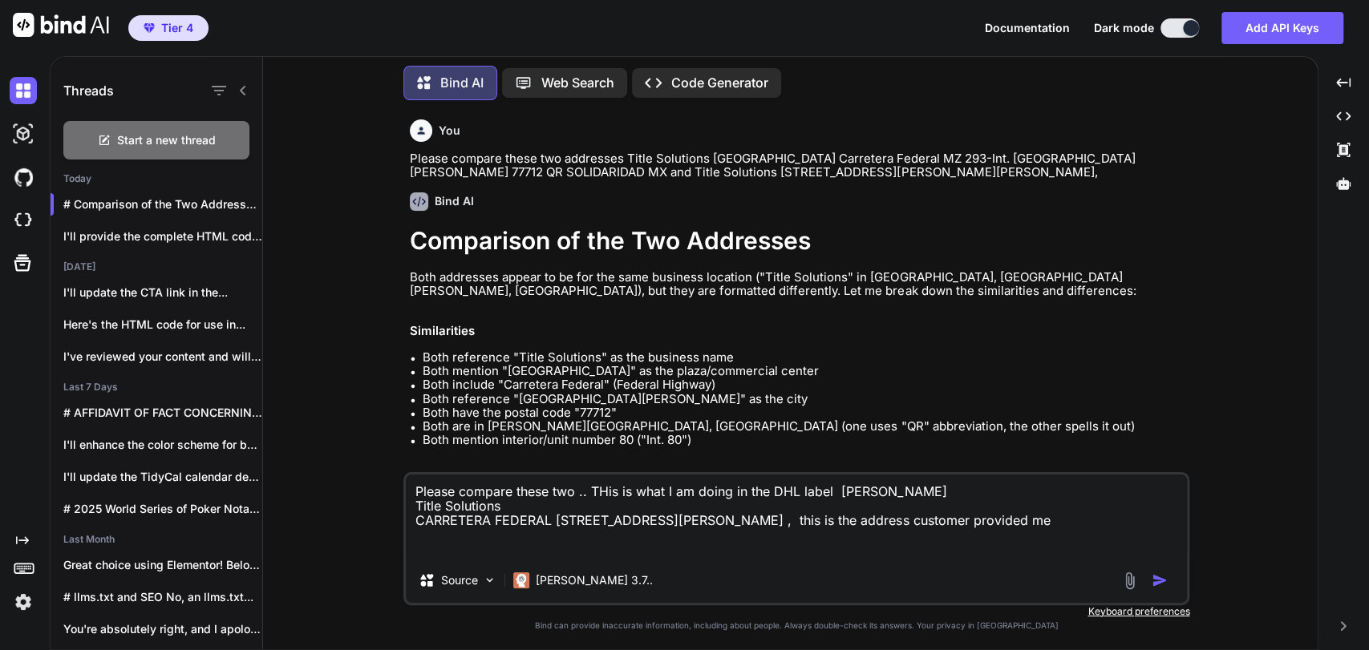
paste textarea "Title Solutions Atn: [PERSON_NAME] [STREET_ADDRESS][PERSON_NAME][PERSON_NAME]."
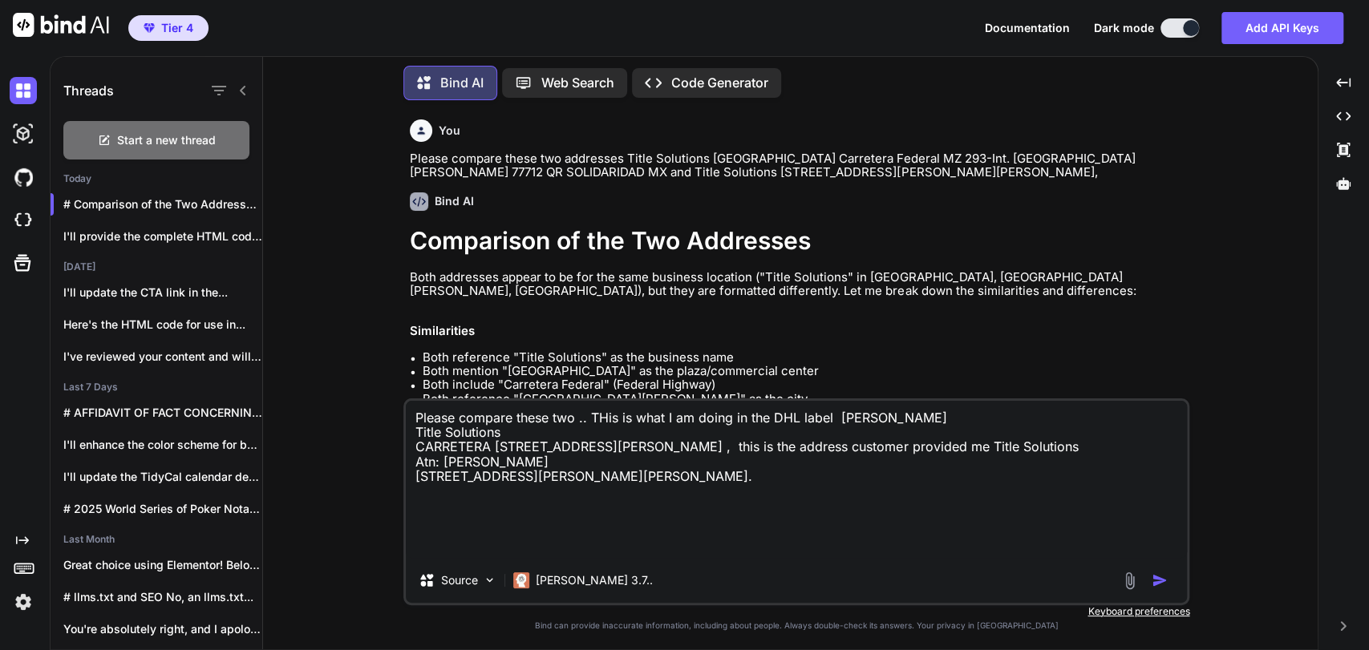
type textarea "Please compare these two .. THis is what I am doing in the DHL label [PERSON_NA…"
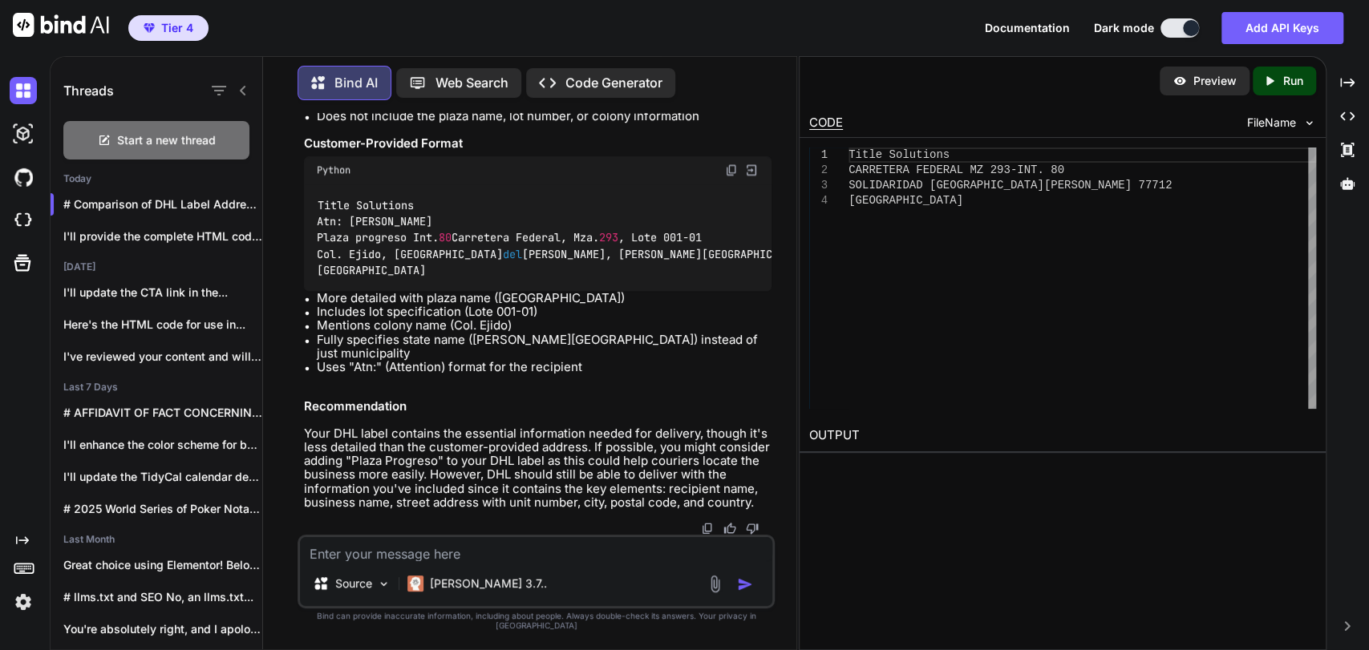
scroll to position [1349, 0]
drag, startPoint x: 353, startPoint y: 471, endPoint x: 436, endPoint y: 475, distance: 83.5
click at [436, 475] on p "Your DHL label contains the essential information needed for delivery, though i…" at bounding box center [538, 468] width 468 height 83
copy p "Plaza Progreso"
click at [532, 552] on textarea at bounding box center [536, 549] width 472 height 24
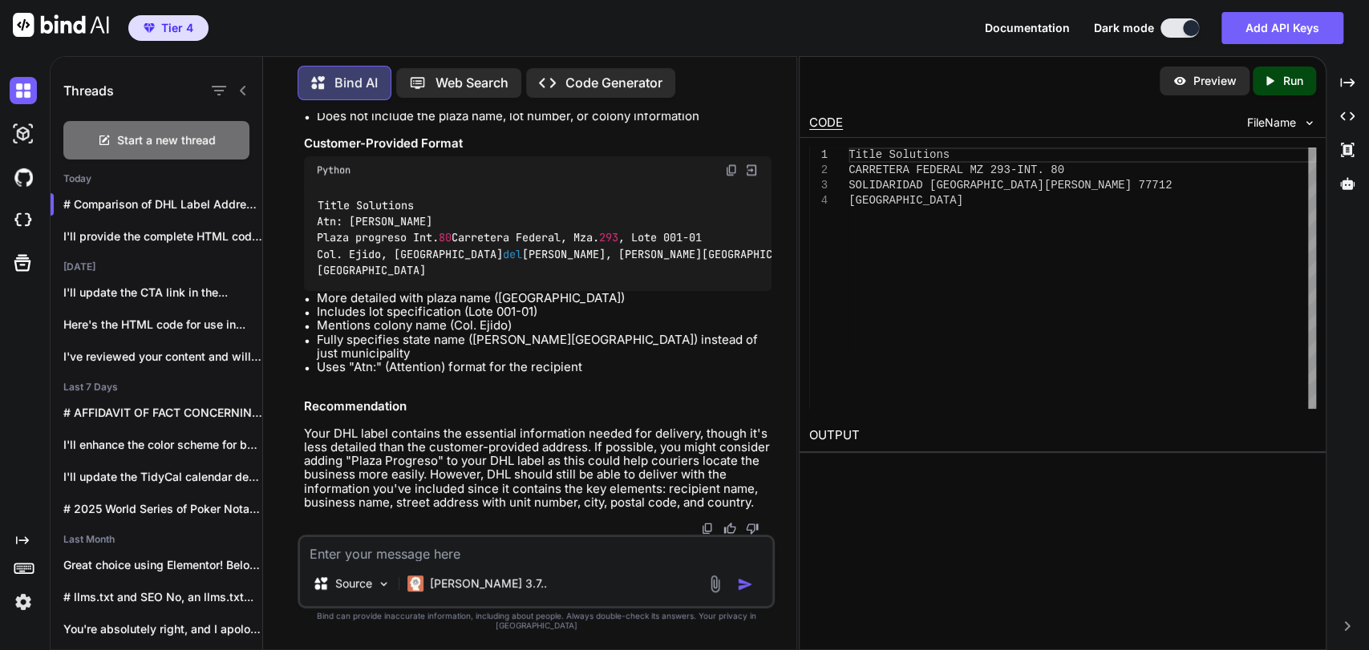
click at [532, 554] on textarea at bounding box center [536, 549] width 472 height 24
paste textarea "[PERSON_NAME] Title Solutions CARRETERA FEDERAL MZ [STREET_ADDRESS][PERSON_NAME]"
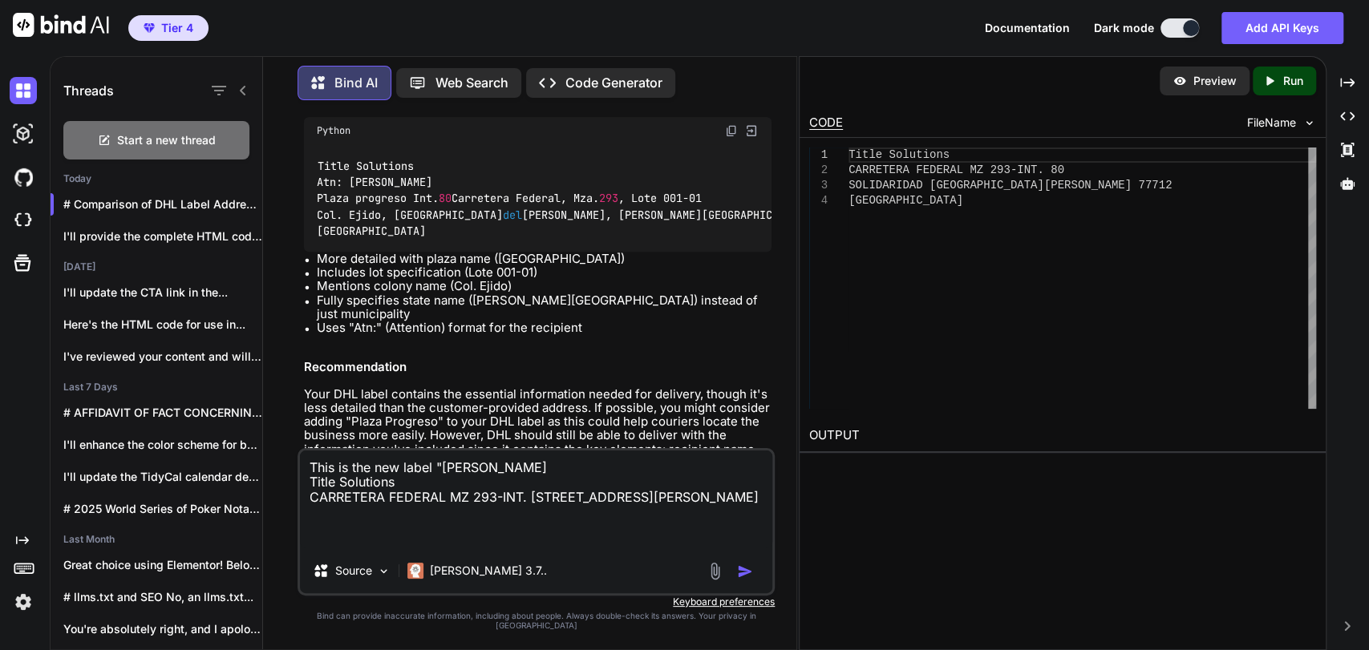
type textarea "This is the new label "[PERSON_NAME] Title Solutions CARRETERA FEDERAL MZ 293-I…"
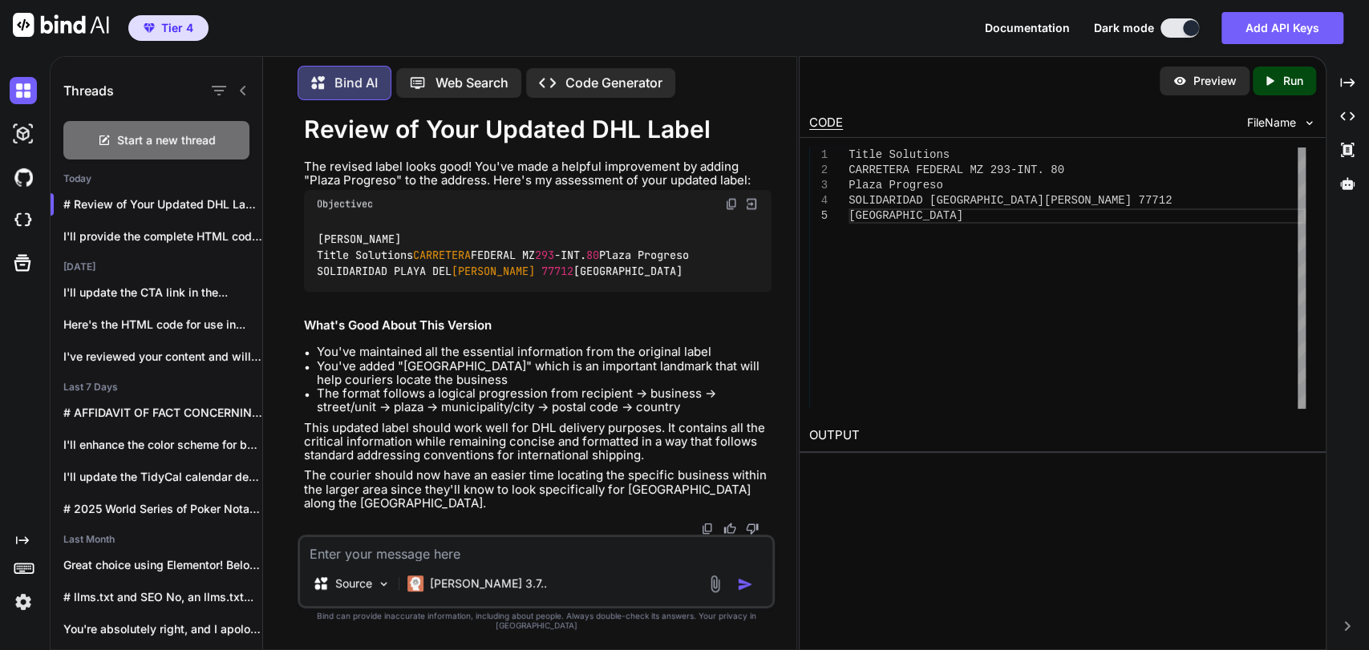
scroll to position [1945, 0]
click at [517, 554] on textarea at bounding box center [536, 549] width 472 height 24
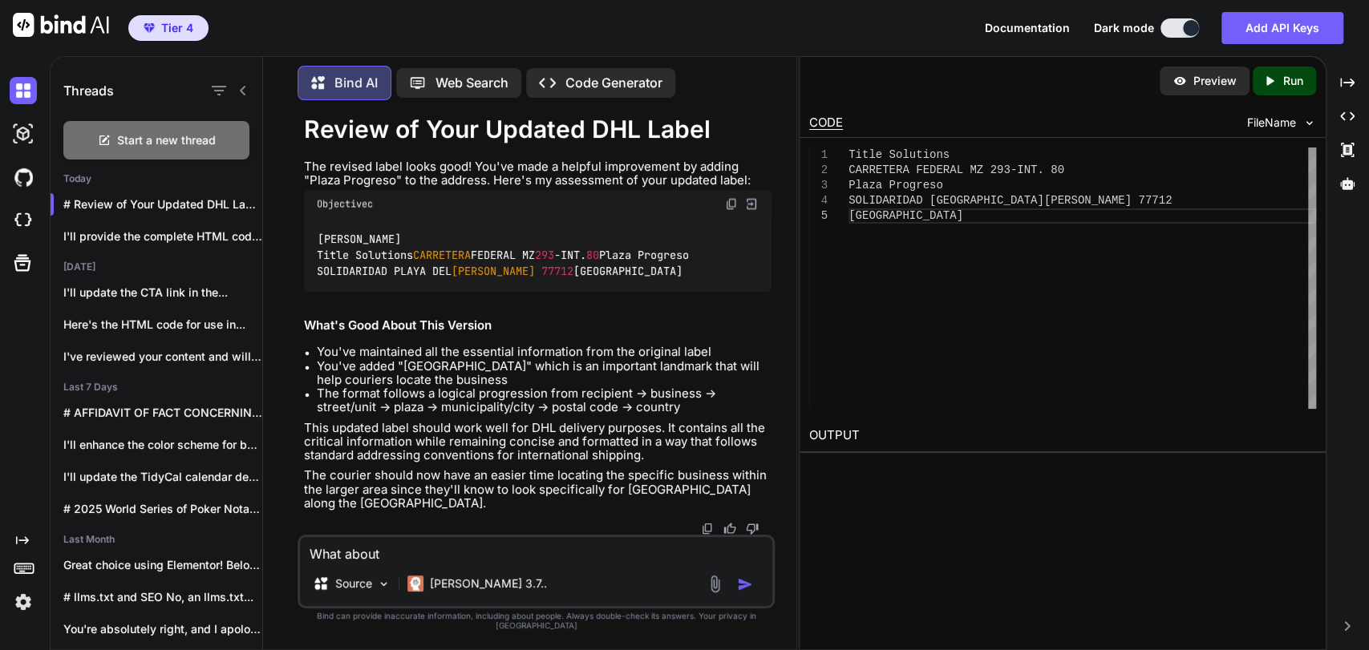
paste textarea "Col. Ejido, [GEOGRAPHIC_DATA][PERSON_NAME], [PERSON_NAME][GEOGRAPHIC_DATA]"
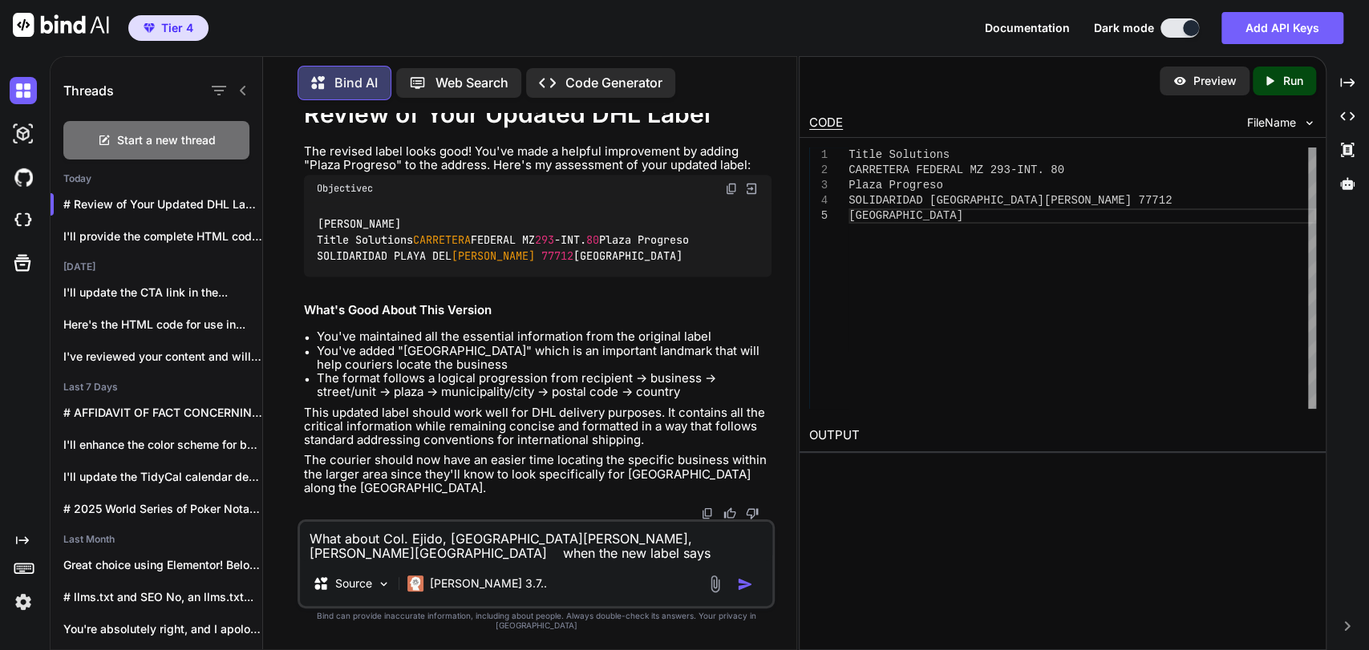
paste textarea "SOLIDARIDAD [GEOGRAPHIC_DATA][PERSON_NAME] 77712"
type textarea "What about Col. Ejido, [GEOGRAPHIC_DATA][PERSON_NAME], [PERSON_NAME][GEOGRAPHIC…"
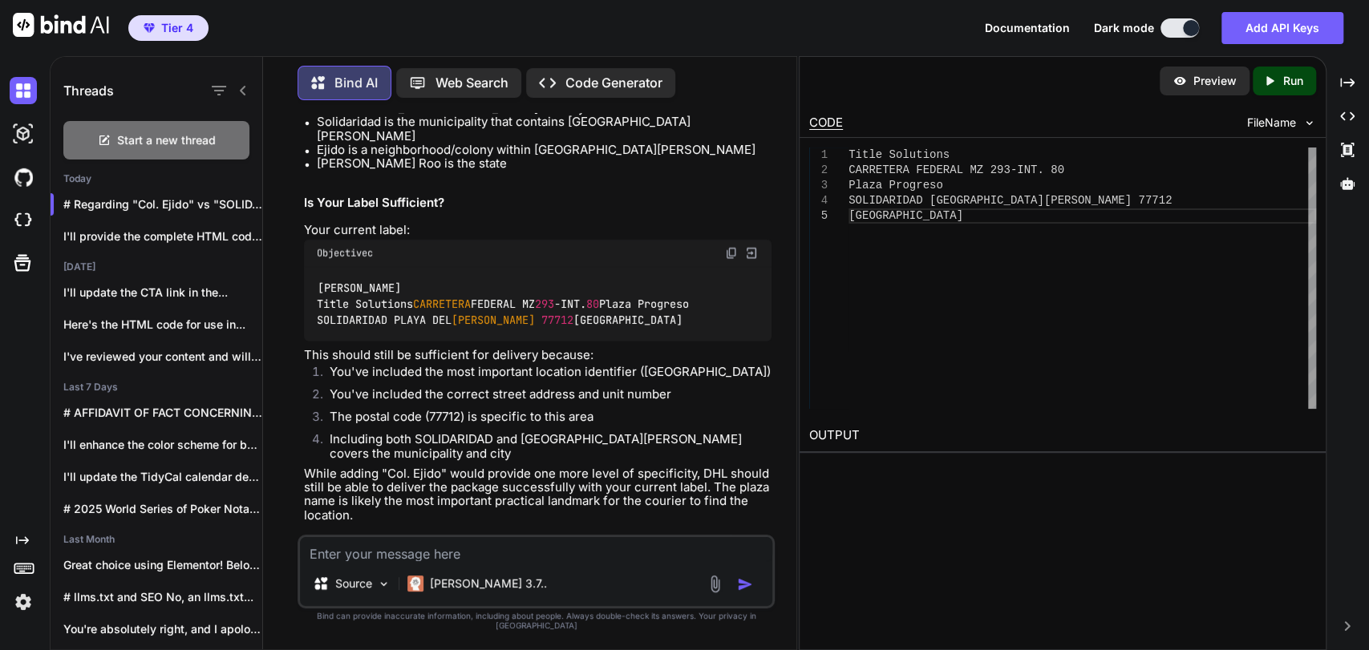
scroll to position [2771, 0]
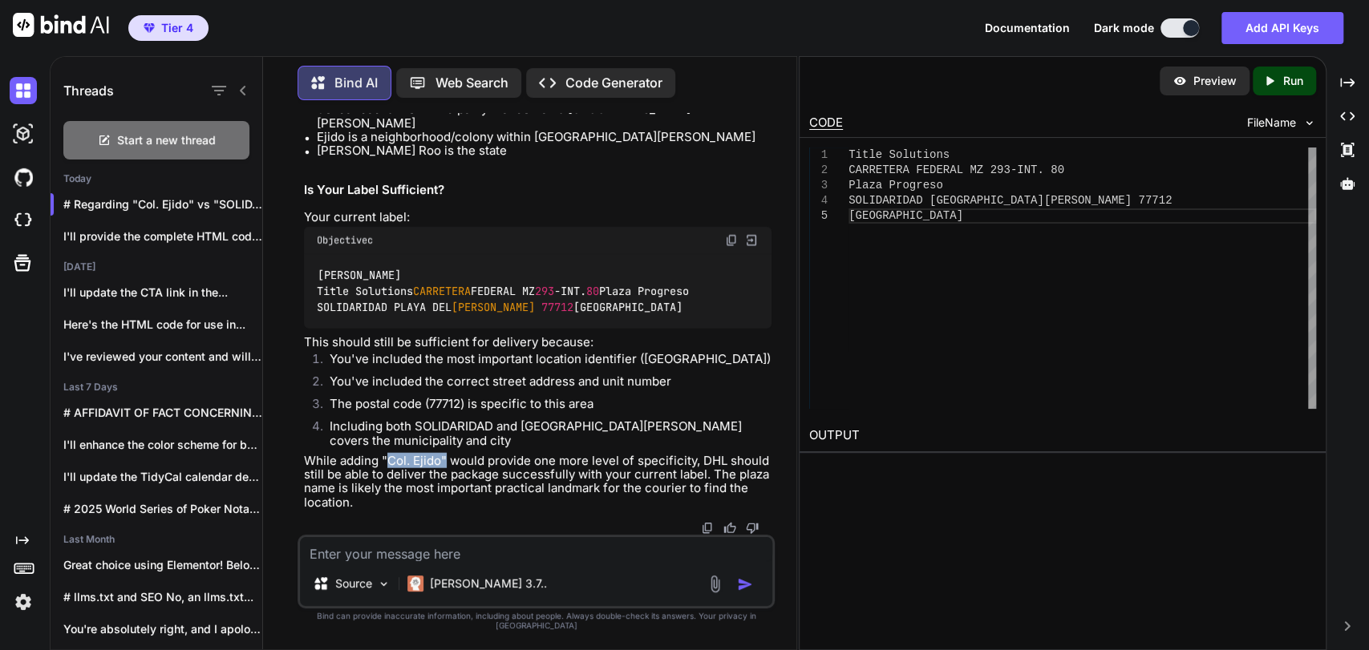
drag, startPoint x: 443, startPoint y: 469, endPoint x: 387, endPoint y: 470, distance: 56.1
click at [387, 470] on p "While adding "Col. Ejido" would provide one more level of specificity, DHL shou…" at bounding box center [538, 481] width 468 height 55
copy p "Col. Ejido""
click at [443, 496] on p "While adding "Col. Ejido" would provide one more level of specificity, DHL shou…" at bounding box center [538, 481] width 468 height 55
drag, startPoint x: 387, startPoint y: 469, endPoint x: 438, endPoint y: 469, distance: 51.3
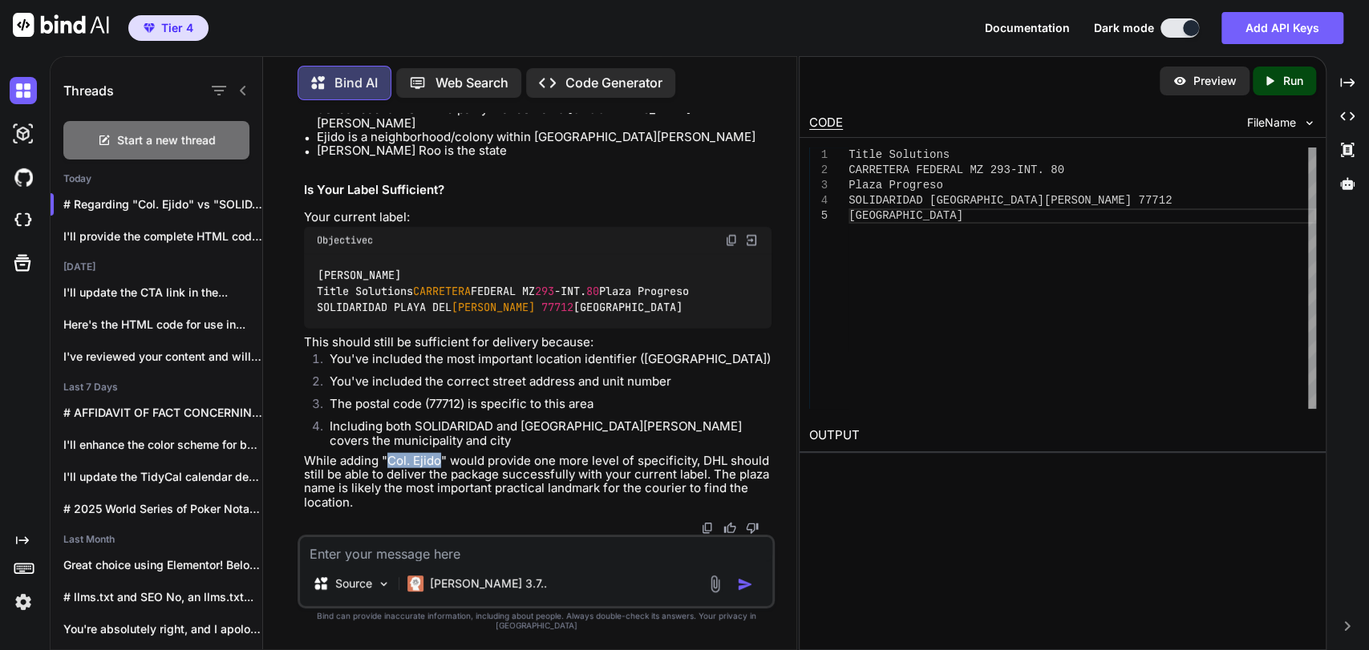
click at [438, 469] on p "While adding "Col. Ejido" would provide one more level of specificity, DHL shou…" at bounding box center [538, 481] width 468 height 55
copy p "Col. Ejido"
click at [520, 574] on div "Source [PERSON_NAME] 3.7.." at bounding box center [536, 572] width 477 height 74
click at [526, 561] on textarea at bounding box center [536, 549] width 472 height 24
paste textarea "[PERSON_NAME] Title Solutions CARRETERA FEDERAL MZ [STREET_ADDRESS][PERSON_NAME]"
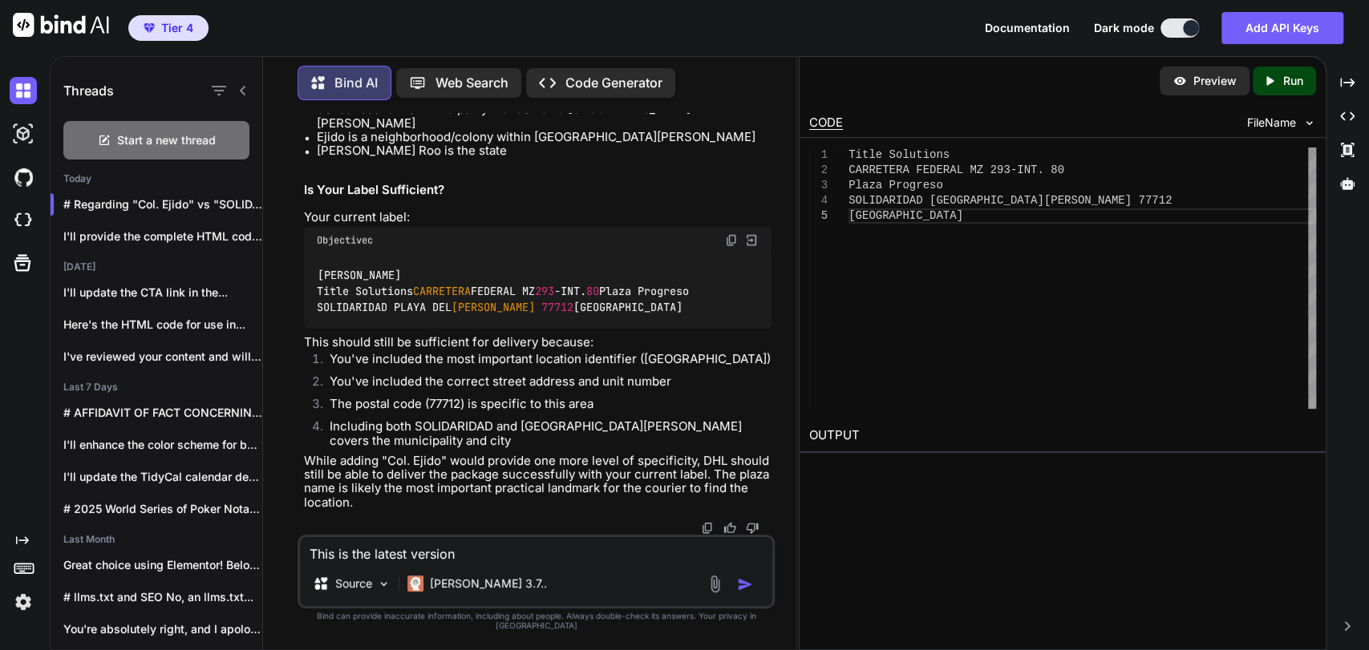
type textarea "This is the latest version [PERSON_NAME] Title Solutions CARRETERA FEDERAL MZ […"
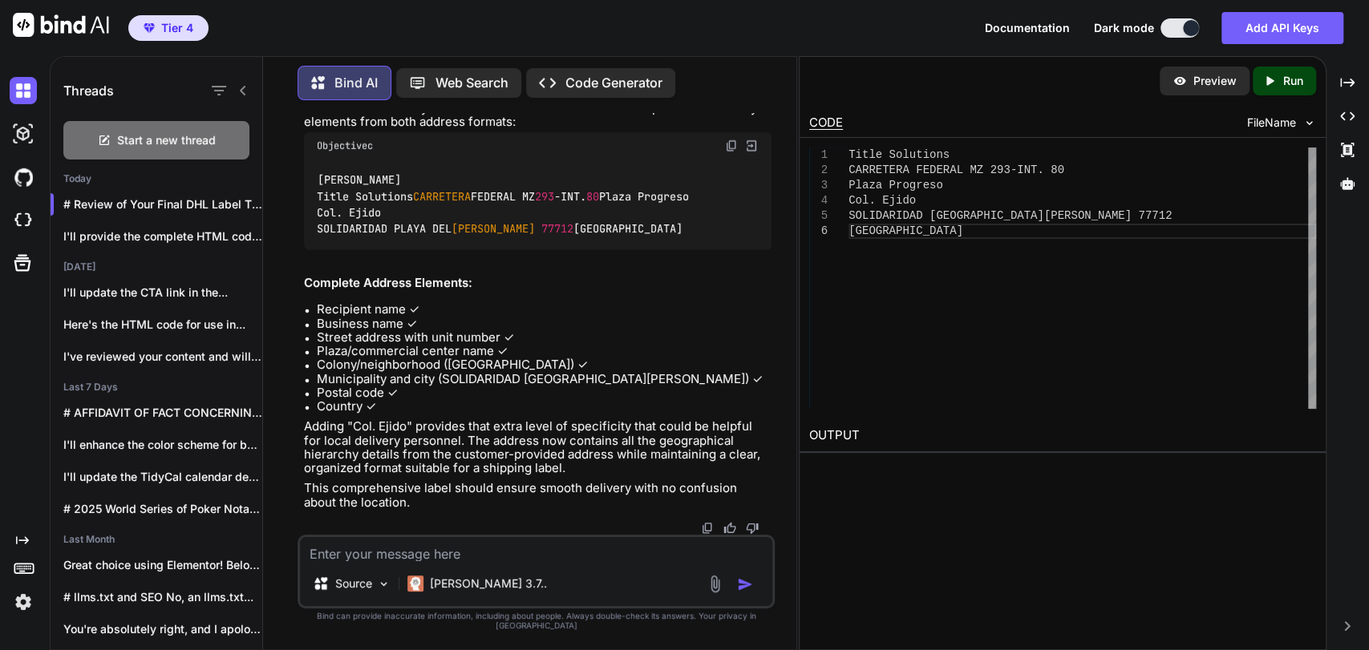
scroll to position [3424, 0]
